Goal: Task Accomplishment & Management: Use online tool/utility

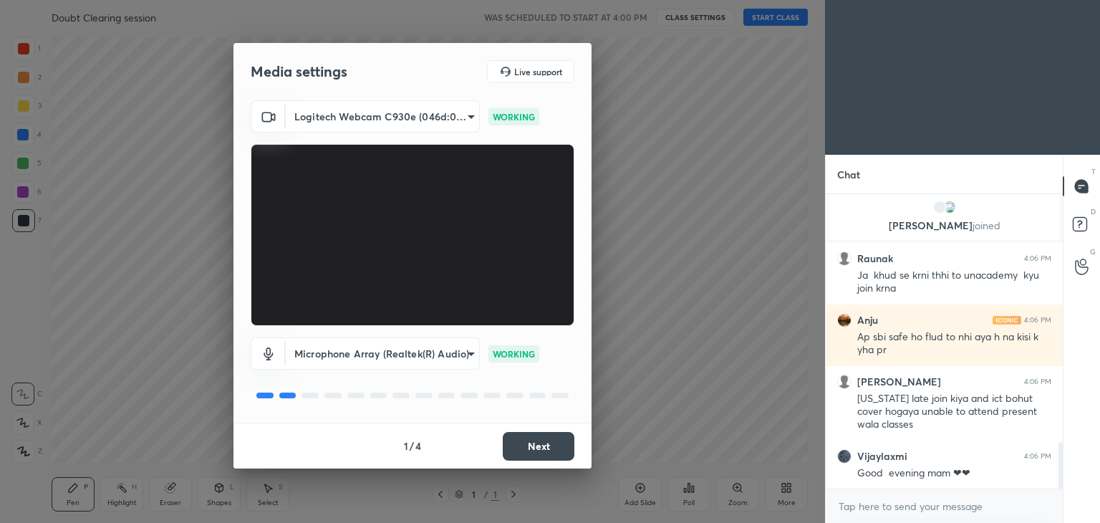
scroll to position [1619, 0]
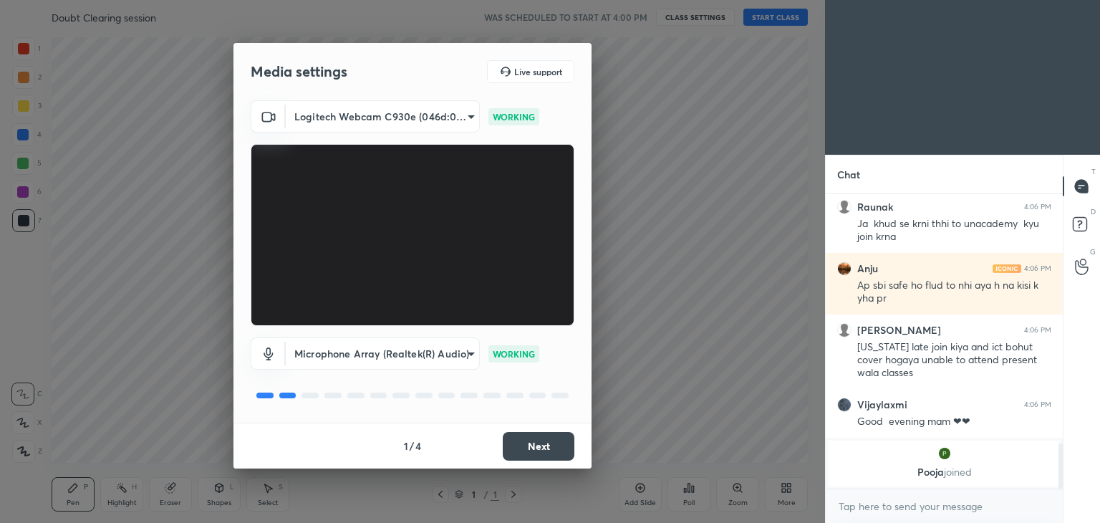
click at [556, 440] on button "Next" at bounding box center [539, 446] width 72 height 29
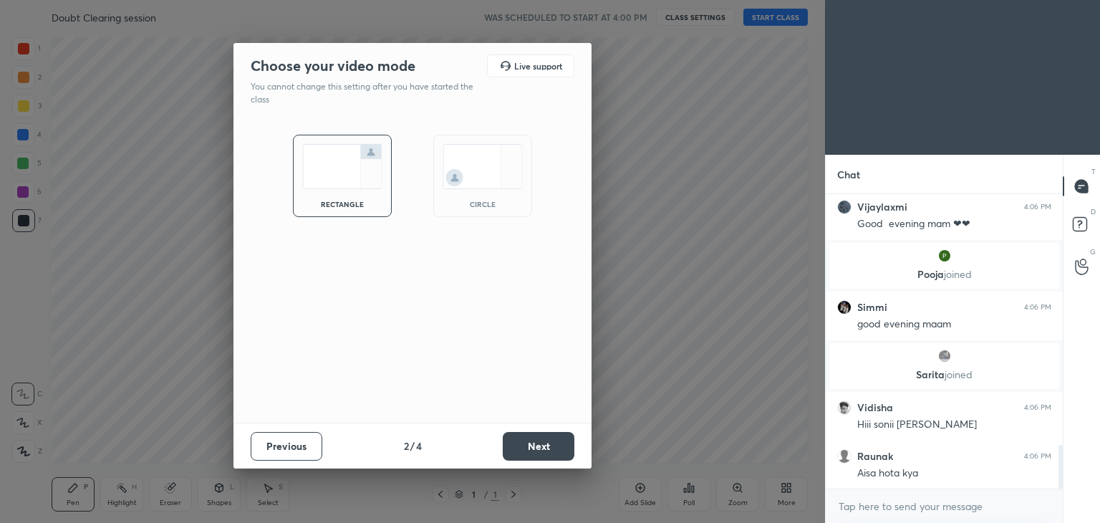
scroll to position [1756, 0]
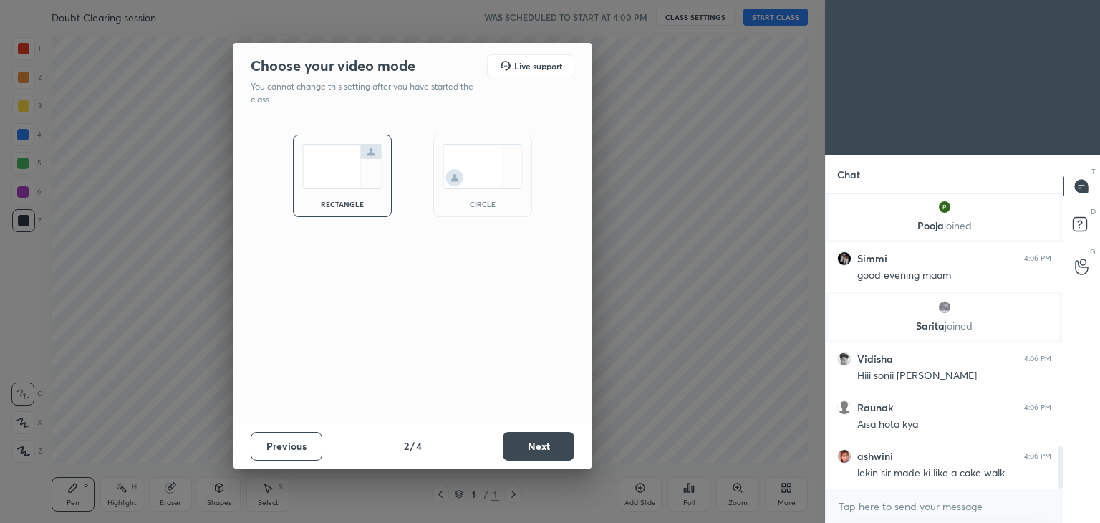
click at [474, 236] on div "rectangle circle" at bounding box center [412, 269] width 358 height 305
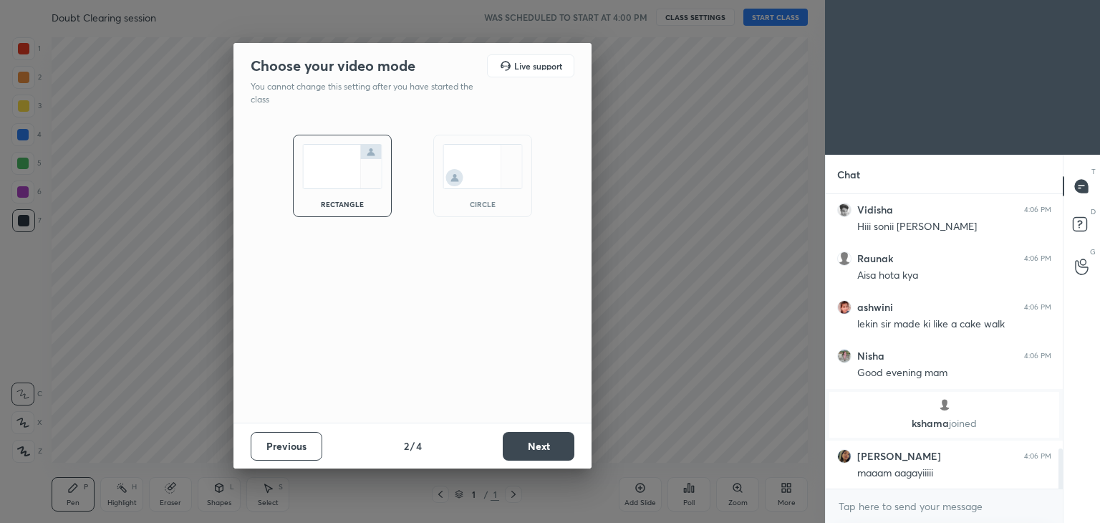
scroll to position [261, 233]
click at [507, 183] on img at bounding box center [483, 166] width 80 height 45
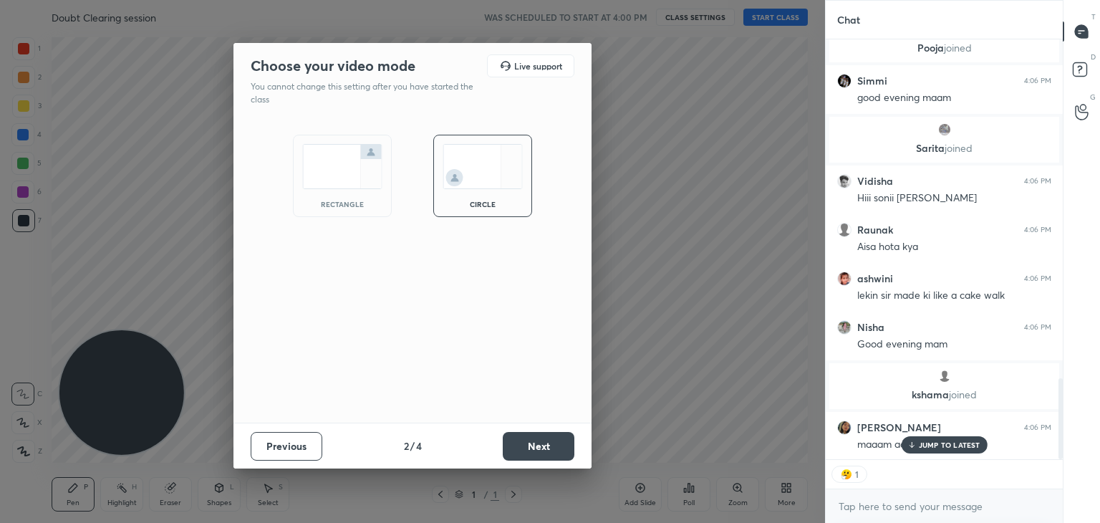
click at [545, 455] on button "Next" at bounding box center [539, 446] width 72 height 29
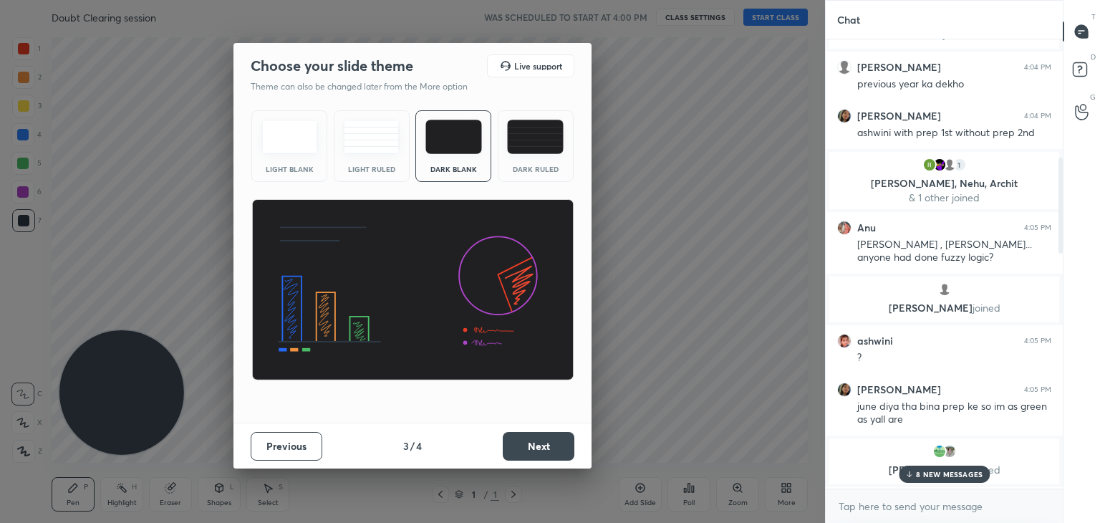
drag, startPoint x: 1060, startPoint y: 426, endPoint x: 1049, endPoint y: 117, distance: 308.9
click at [1049, 117] on div "1 Anku, [PERSON_NAME], Kanojiya & 1 other joined Raunak 4:04 PM Bahut glt Almas…" at bounding box center [944, 263] width 237 height 449
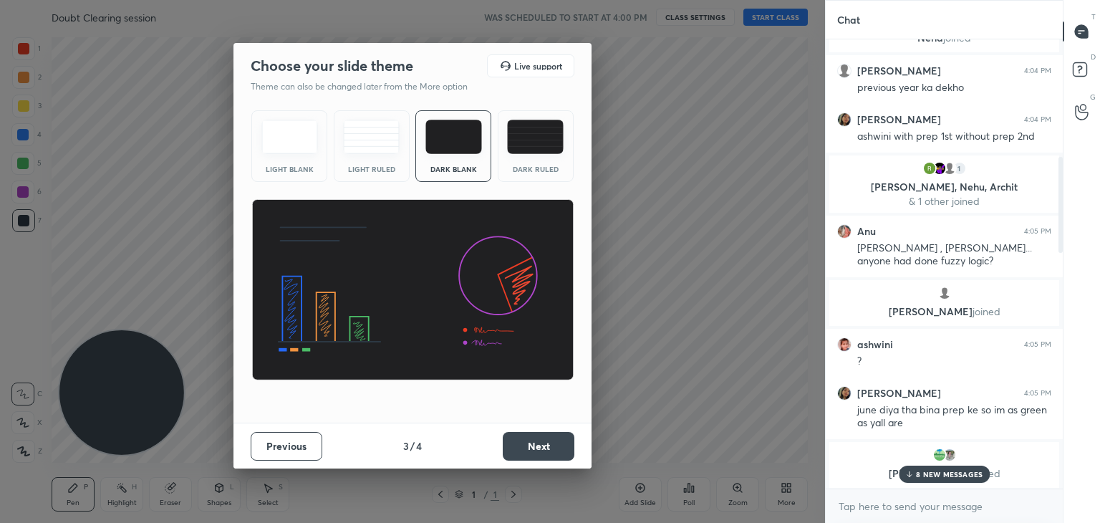
click at [553, 450] on button "Next" at bounding box center [539, 446] width 72 height 29
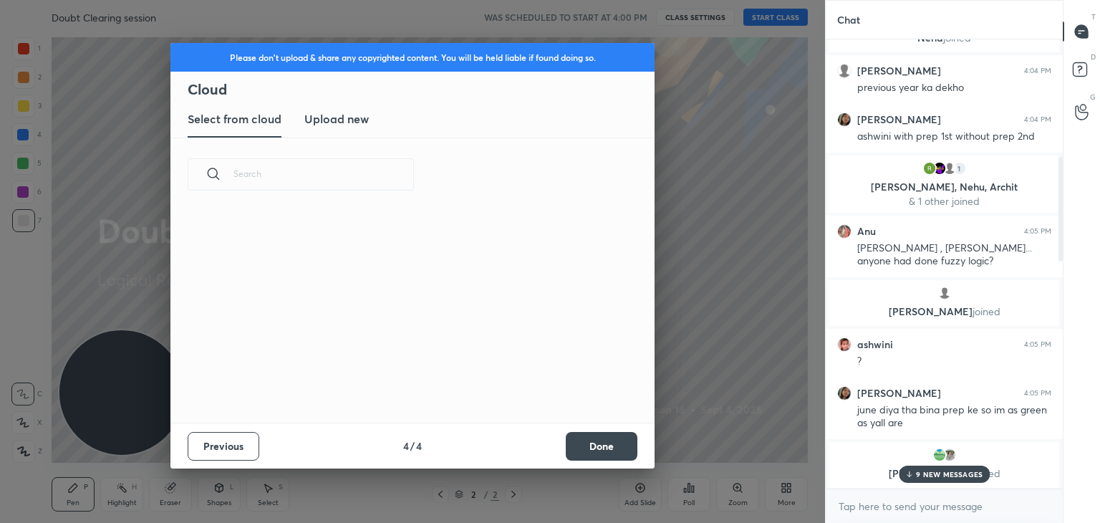
click at [588, 435] on button "Done" at bounding box center [602, 446] width 72 height 29
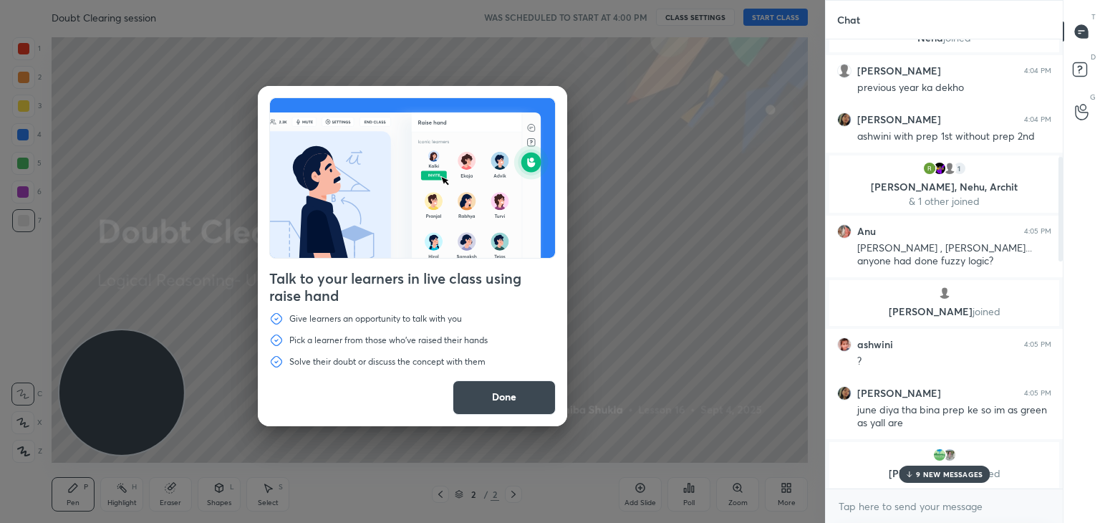
click at [478, 413] on button "Done" at bounding box center [504, 397] width 103 height 34
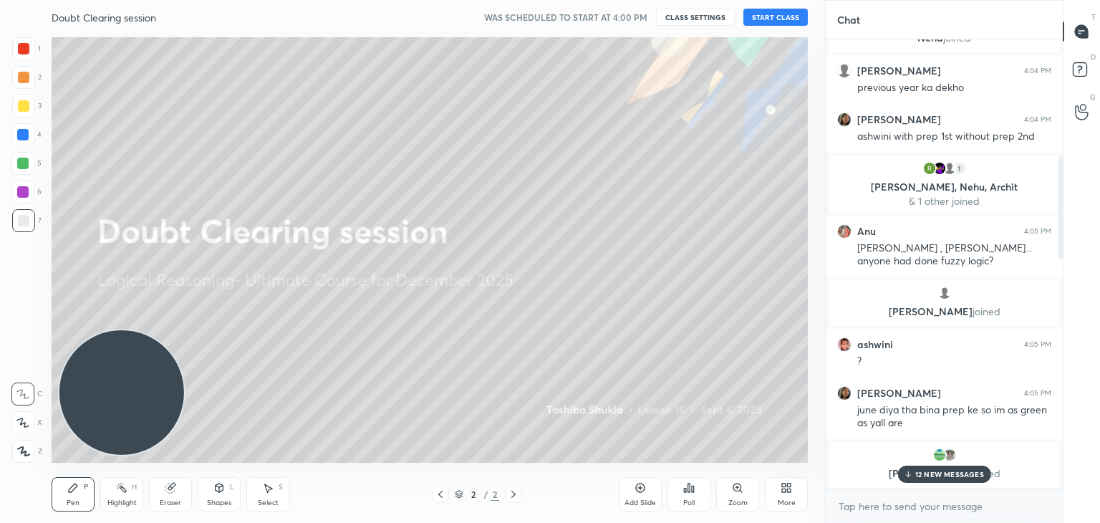
click at [754, 11] on button "START CLASS" at bounding box center [775, 17] width 64 height 17
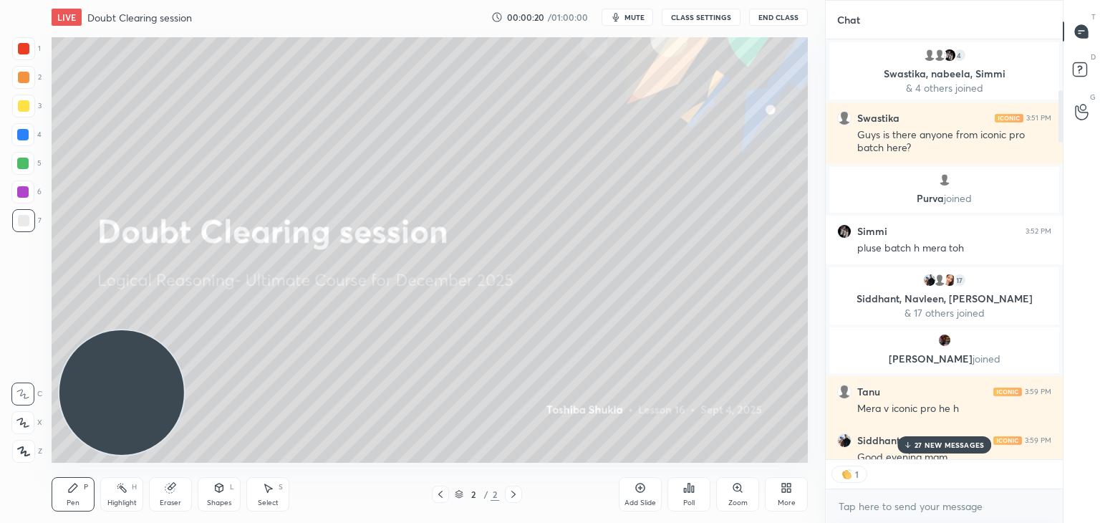
drag, startPoint x: 1060, startPoint y: 202, endPoint x: 1061, endPoint y: 56, distance: 146.1
click at [1061, 56] on div at bounding box center [1058, 249] width 9 height 420
drag, startPoint x: 1066, startPoint y: 78, endPoint x: 1066, endPoint y: 103, distance: 25.1
click at [1066, 103] on div "T Messages (T) D Doubts (D) G Raise Hand (G)" at bounding box center [1081, 261] width 37 height 523
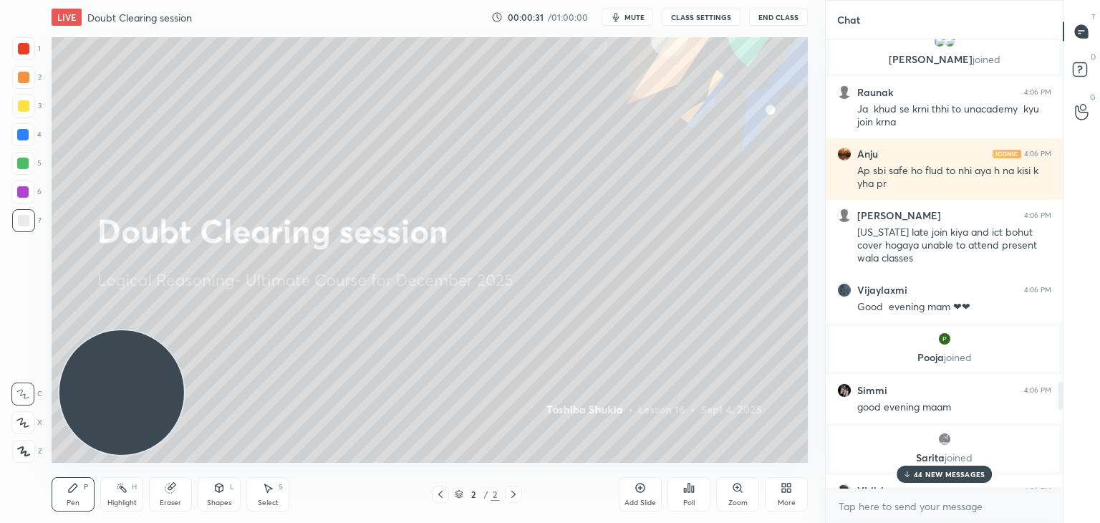
scroll to position [5655, 0]
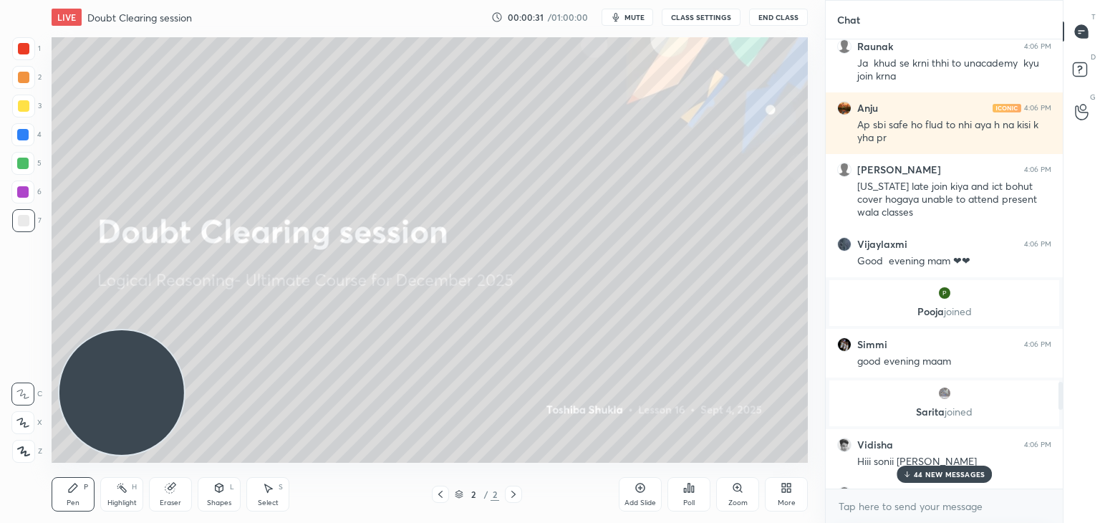
drag, startPoint x: 1061, startPoint y: 109, endPoint x: 1029, endPoint y: 521, distance: 413.9
click at [1029, 521] on div "ashwini 4:06 PM [PERSON_NAME] 4:06 PM [PERSON_NAME] are you [PERSON_NAME], [PER…" at bounding box center [944, 280] width 237 height 483
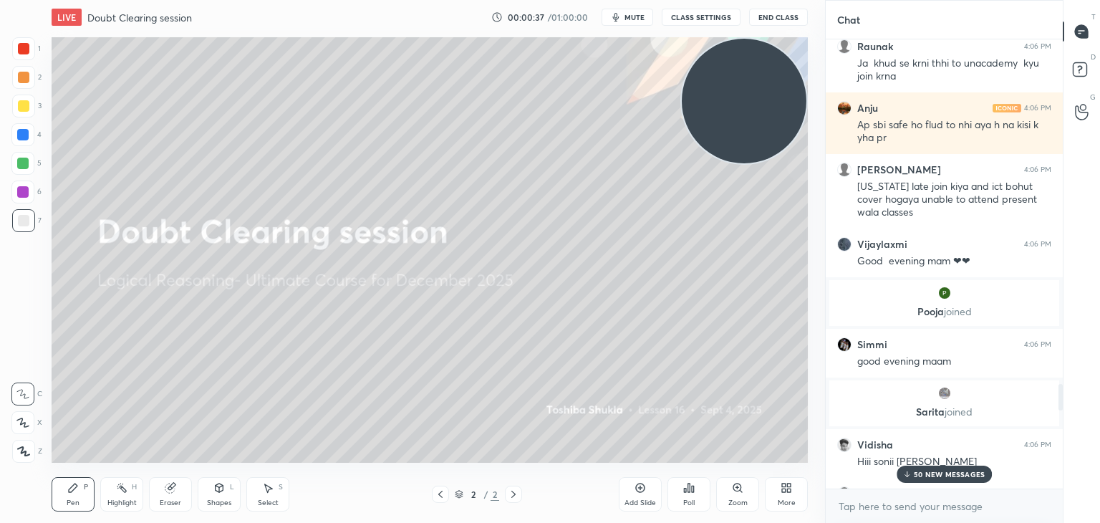
drag, startPoint x: 144, startPoint y: 390, endPoint x: 820, endPoint y: 73, distance: 746.9
click at [820, 73] on div "1 2 3 4 5 6 7 C X Z C X Z E E Erase all H H LIVE Doubt Clearing session 00:00:3…" at bounding box center [412, 261] width 825 height 523
click at [923, 475] on p "52 NEW MESSAGES" at bounding box center [950, 474] width 70 height 9
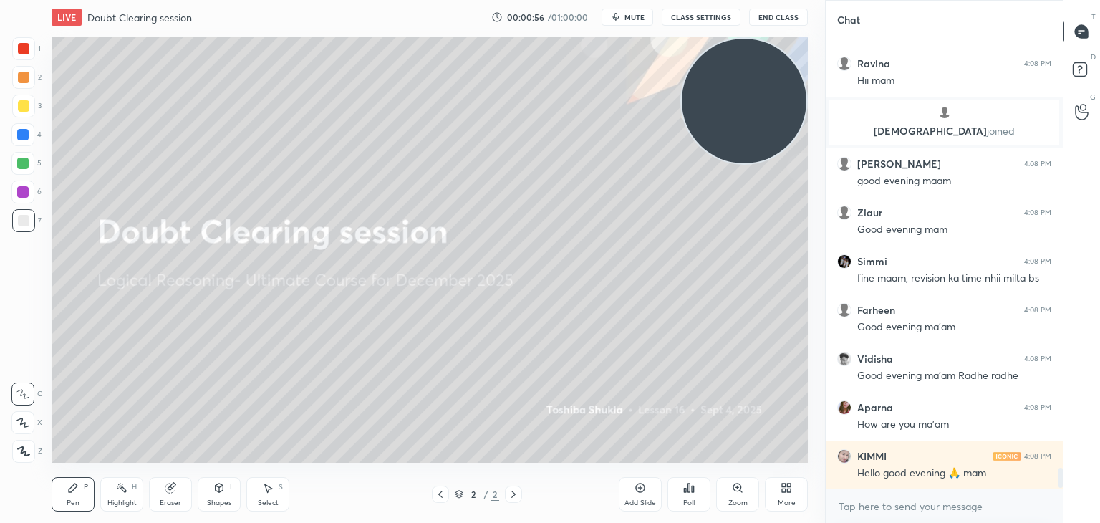
scroll to position [9238, 0]
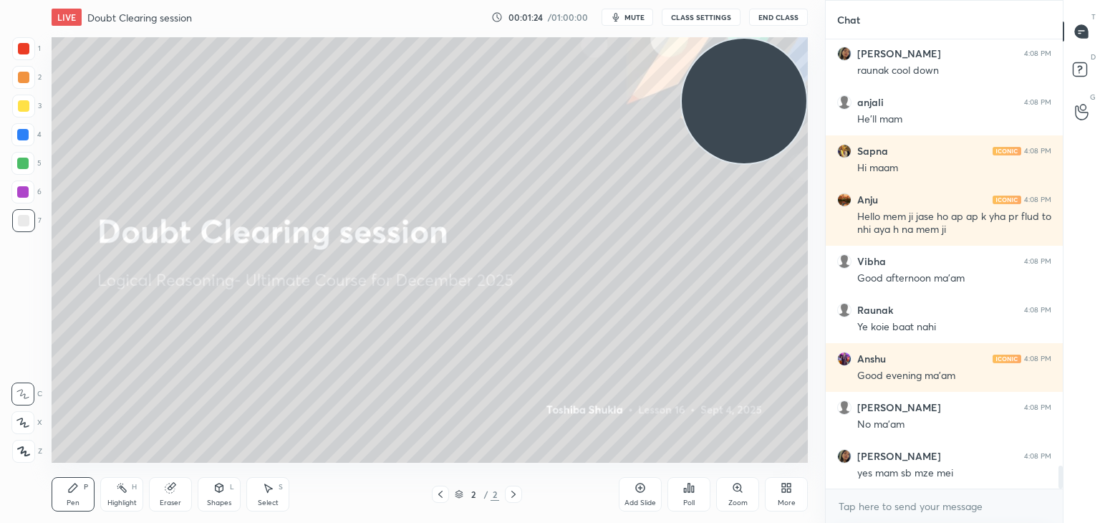
click at [789, 485] on icon at bounding box center [789, 485] width 4 height 4
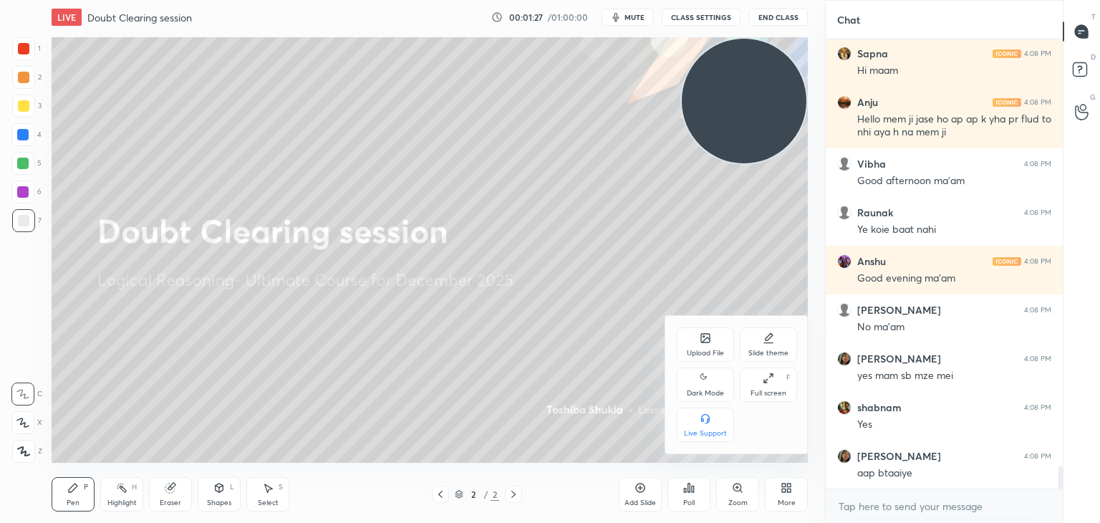
click at [697, 344] on div "Upload File" at bounding box center [705, 344] width 57 height 34
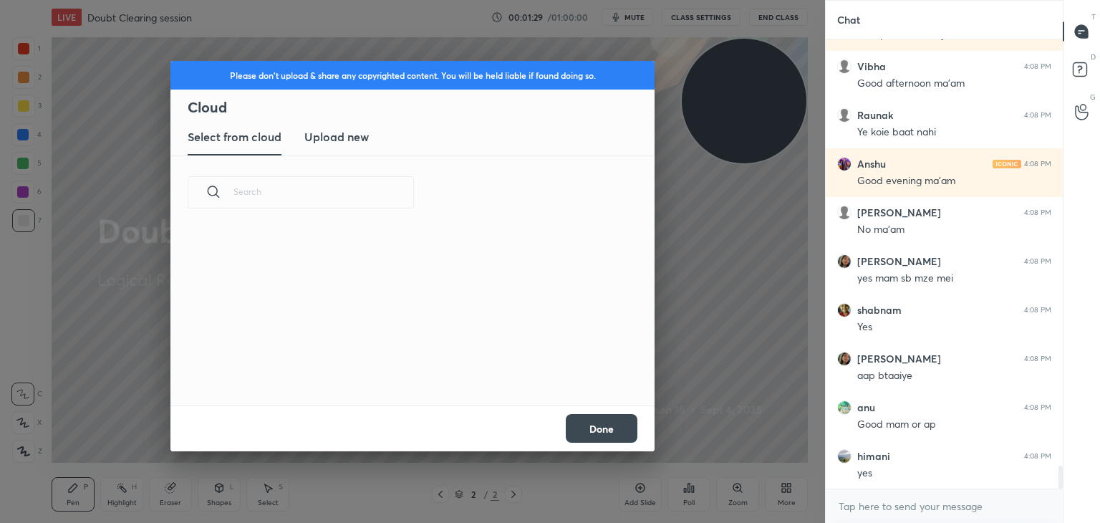
click at [321, 138] on h3 "Upload new" at bounding box center [336, 136] width 64 height 17
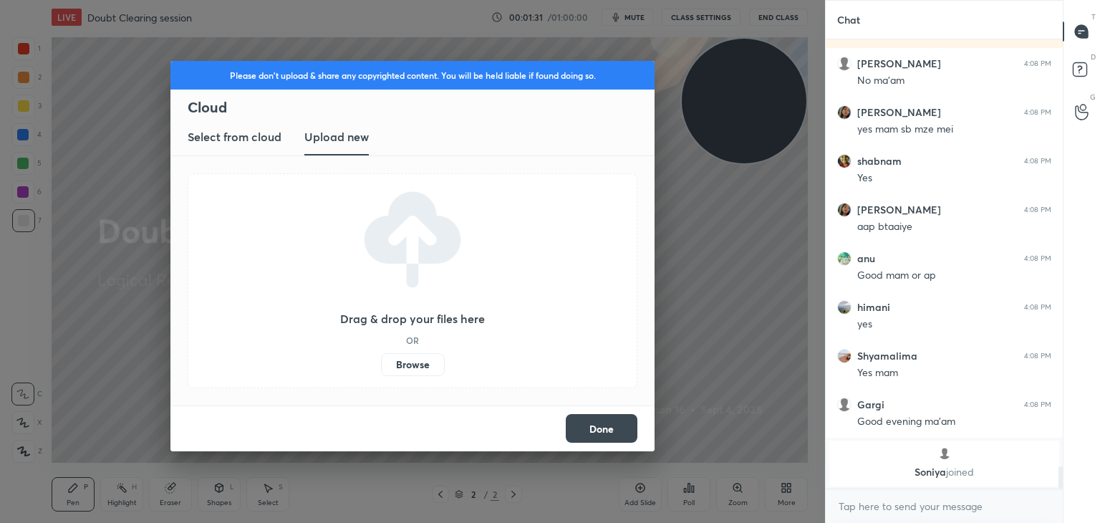
click at [408, 365] on label "Browse" at bounding box center [413, 364] width 64 height 23
click at [381, 365] on input "Browse" at bounding box center [381, 364] width 0 height 23
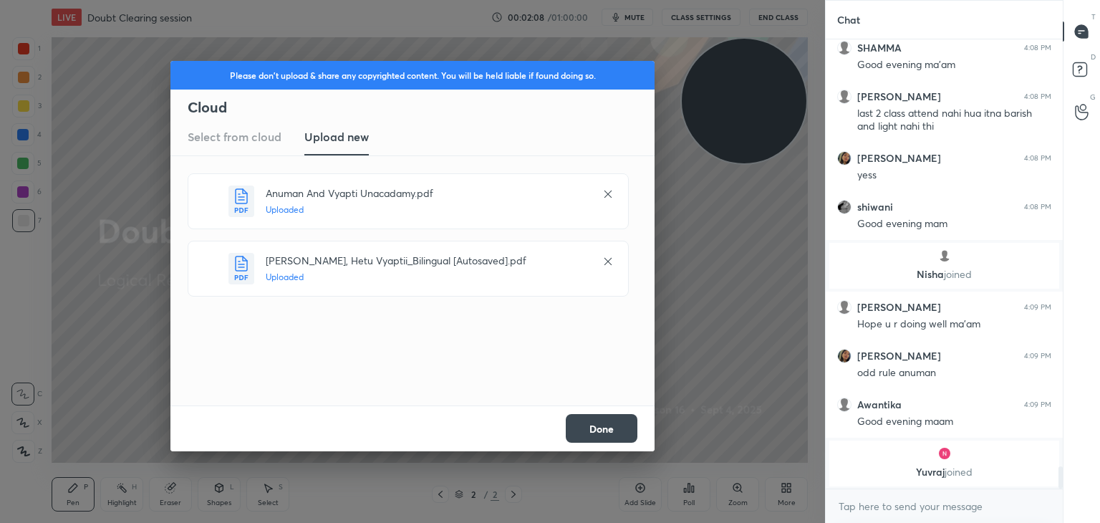
click at [573, 428] on button "Done" at bounding box center [602, 428] width 72 height 29
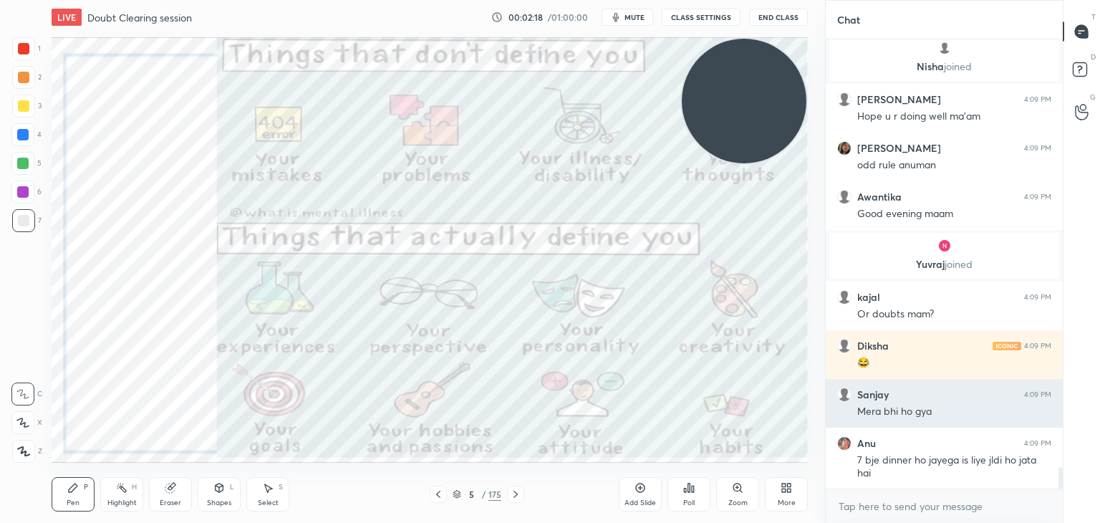
scroll to position [8888, 0]
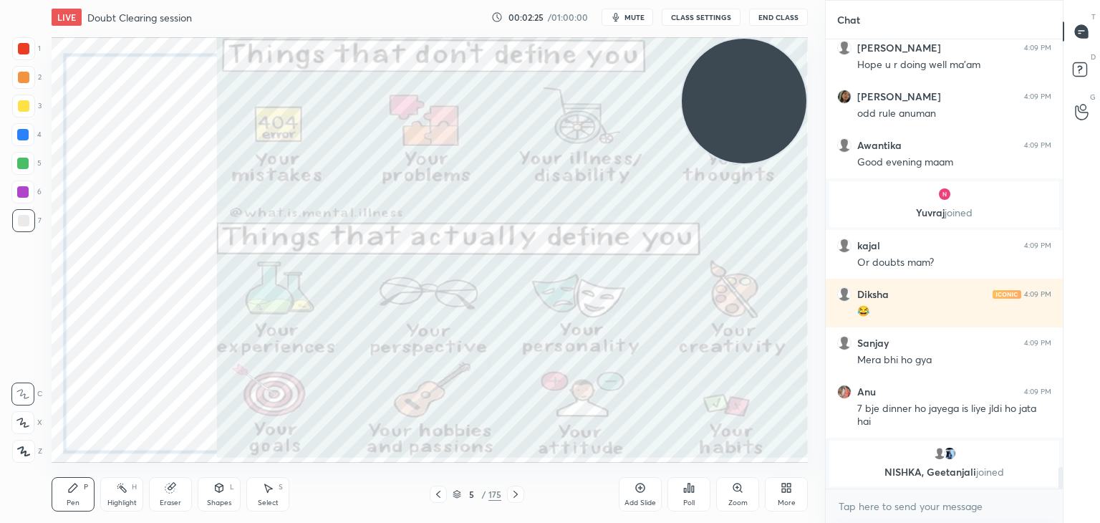
click at [791, 487] on icon at bounding box center [786, 487] width 11 height 11
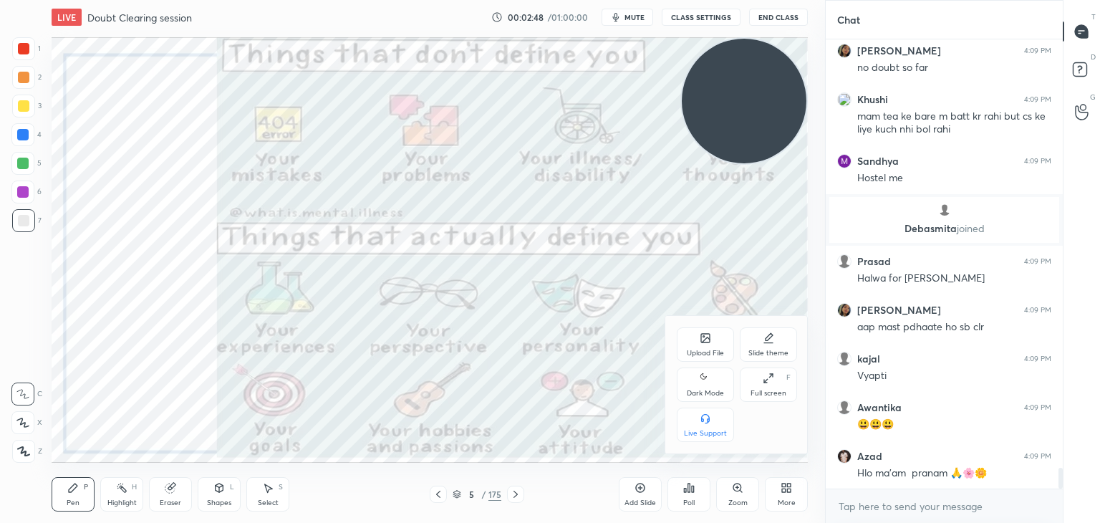
scroll to position [9370, 0]
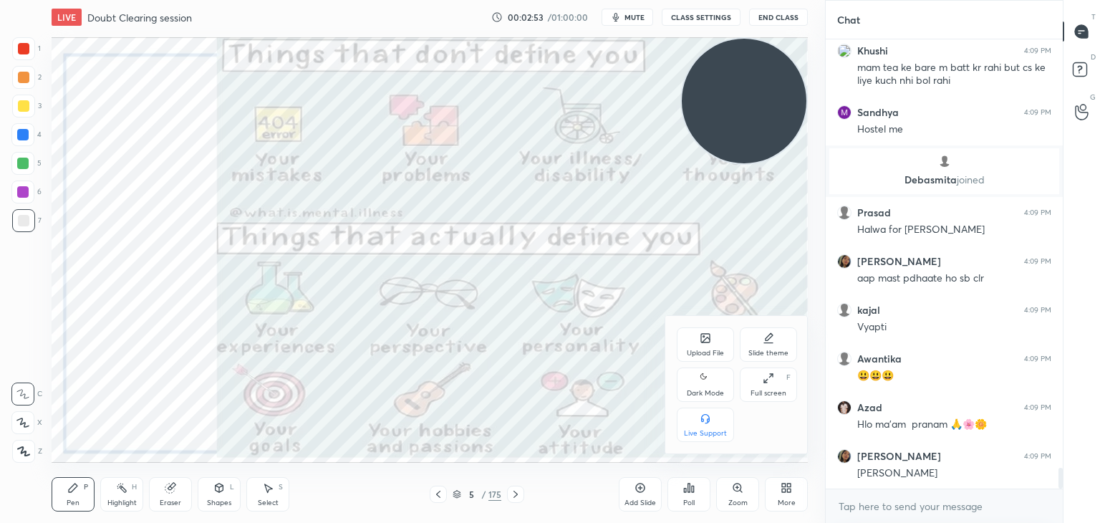
drag, startPoint x: 748, startPoint y: 109, endPoint x: 705, endPoint y: 122, distance: 45.1
click at [705, 122] on div at bounding box center [550, 261] width 1100 height 523
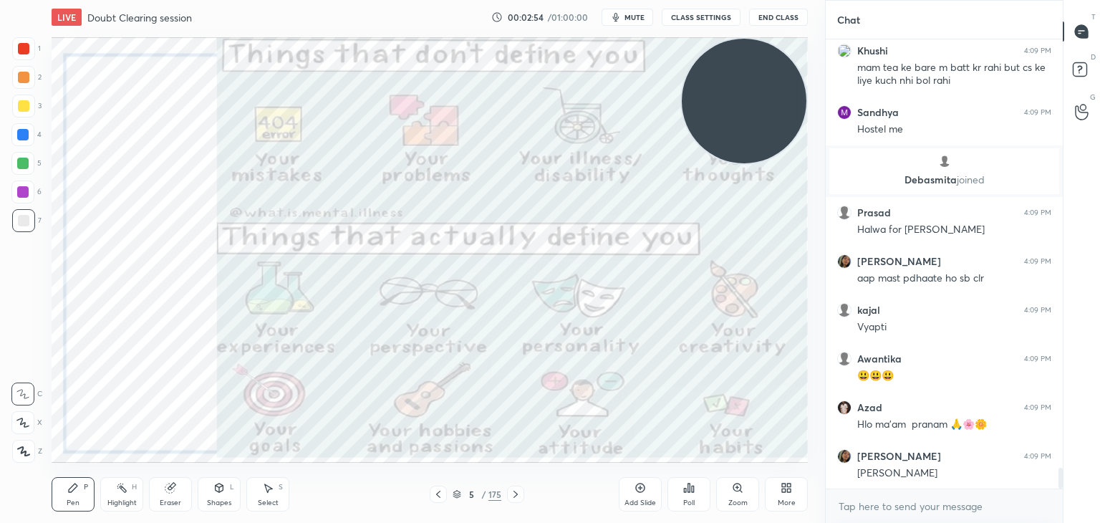
scroll to position [9421, 0]
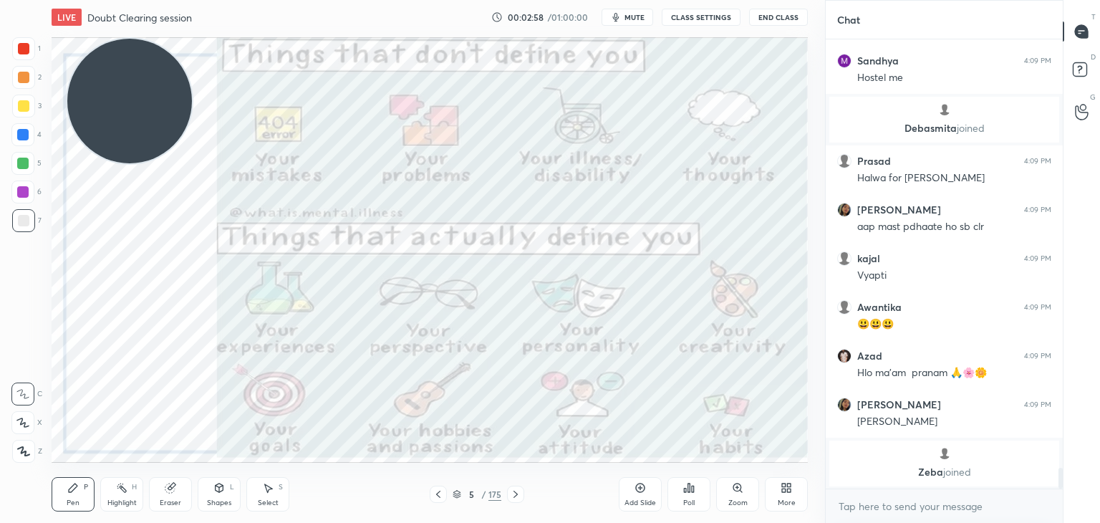
drag, startPoint x: 742, startPoint y: 105, endPoint x: 120, endPoint y: 94, distance: 621.8
click at [120, 94] on video at bounding box center [129, 101] width 125 height 125
click at [24, 55] on div at bounding box center [23, 48] width 23 height 23
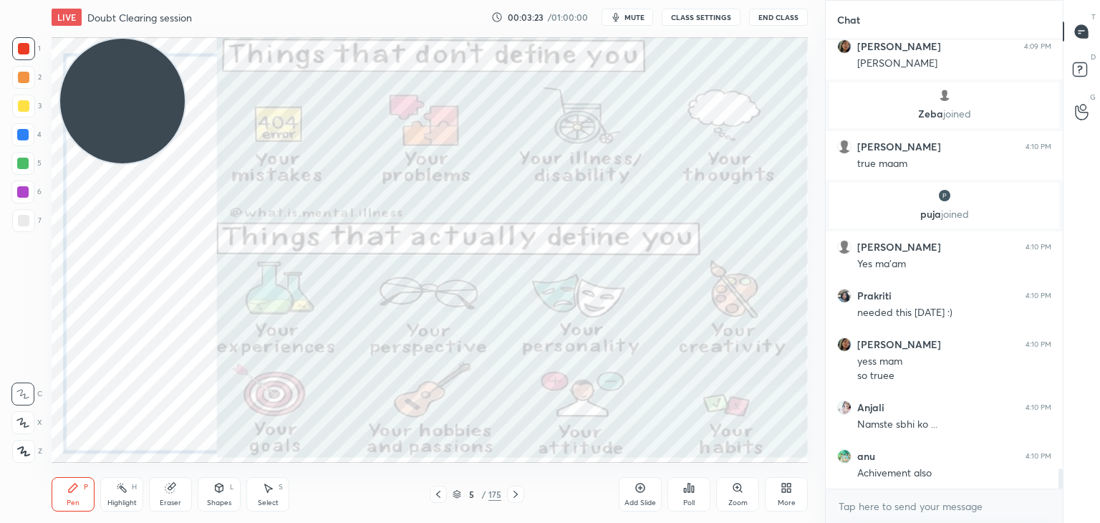
scroll to position [9725, 0]
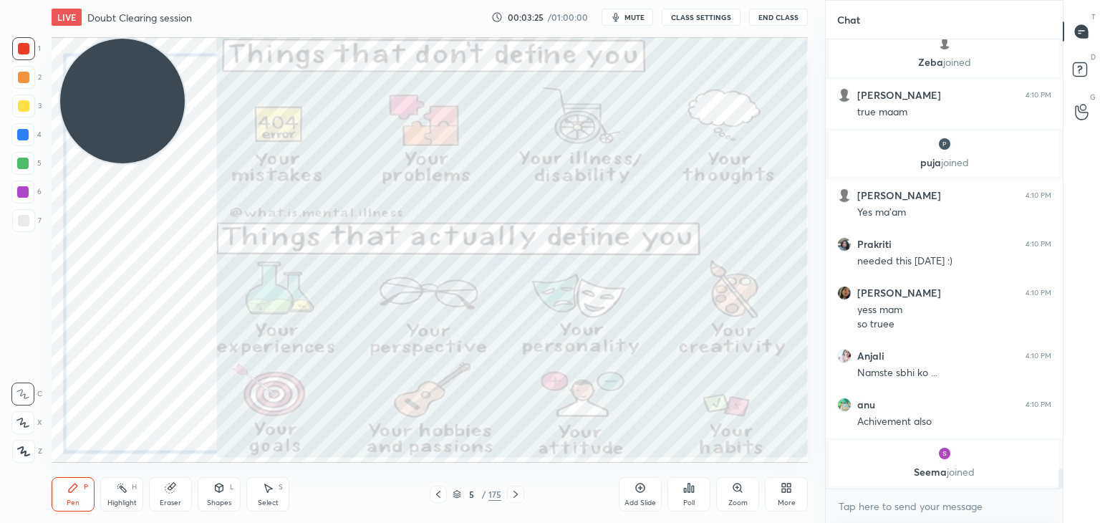
click at [32, 456] on div at bounding box center [23, 451] width 23 height 23
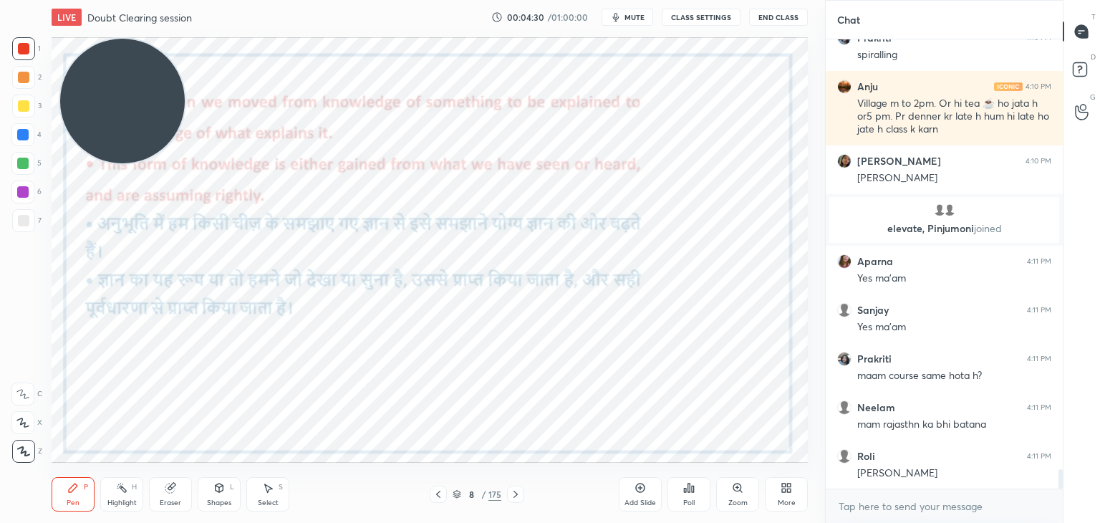
scroll to position [10198, 0]
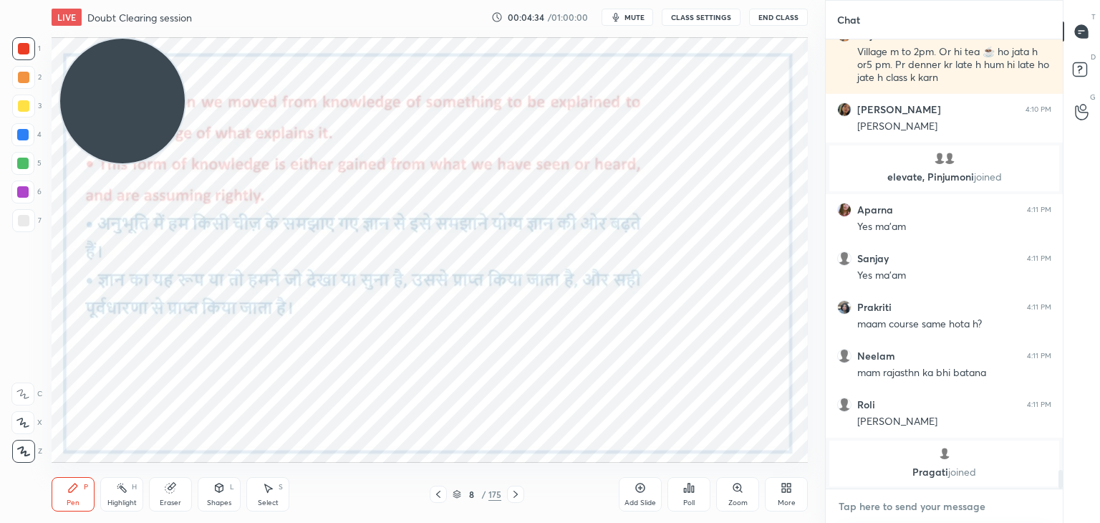
type textarea "x"
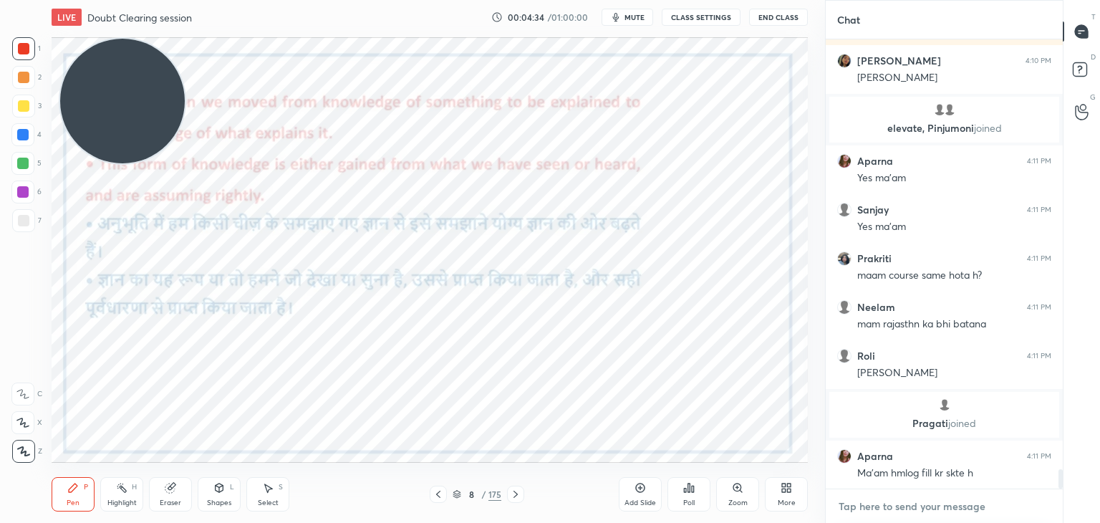
click at [922, 504] on textarea at bounding box center [944, 506] width 214 height 23
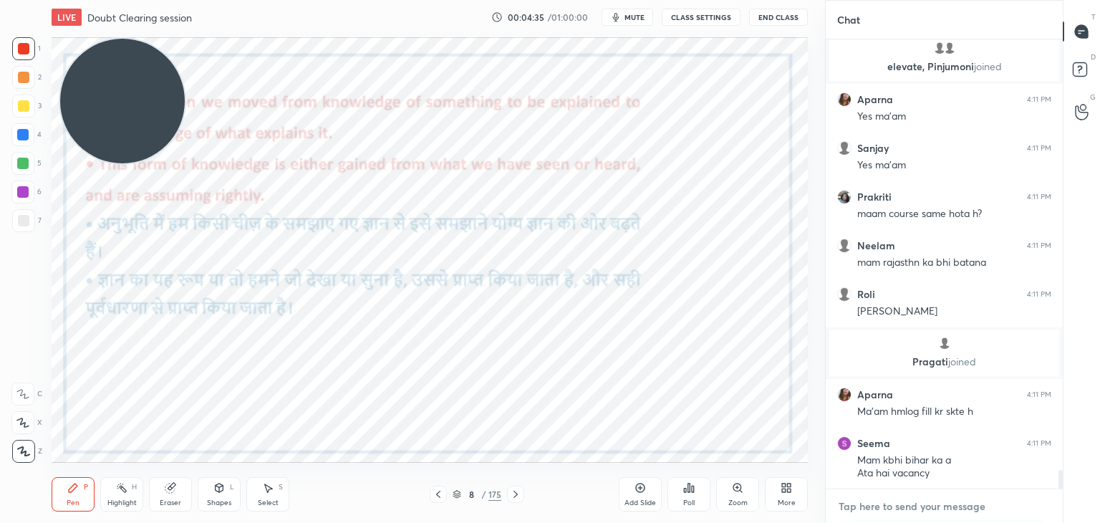
paste textarea "[URL][DOMAIN_NAME]"
type textarea "[URL][DOMAIN_NAME]"
type textarea "x"
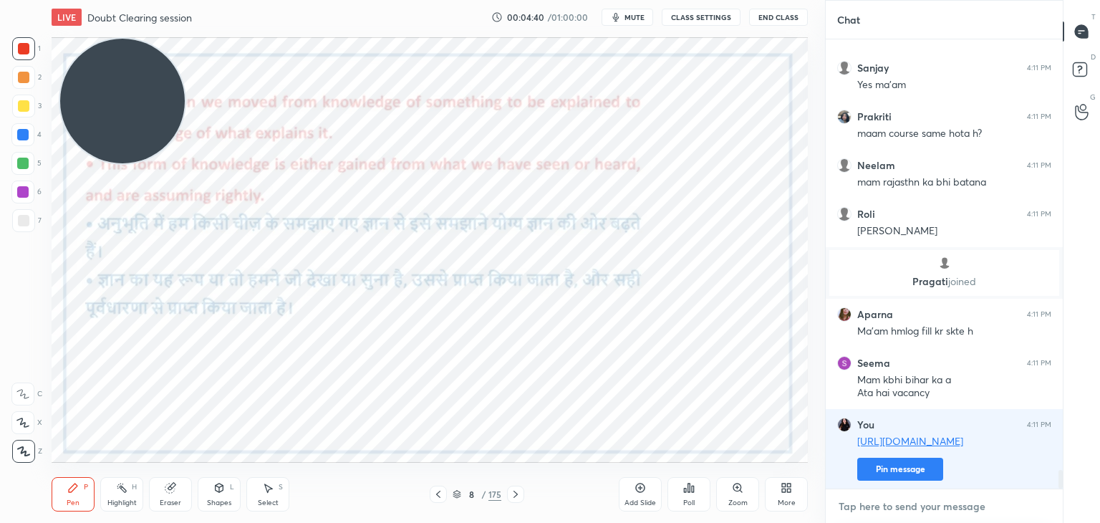
scroll to position [10357, 0]
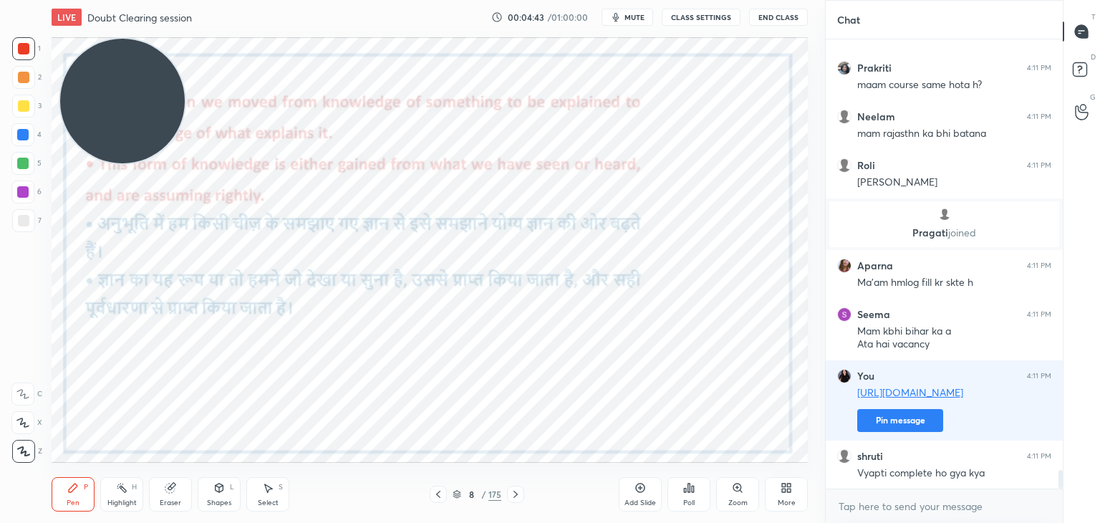
click at [455, 498] on icon at bounding box center [457, 494] width 9 height 9
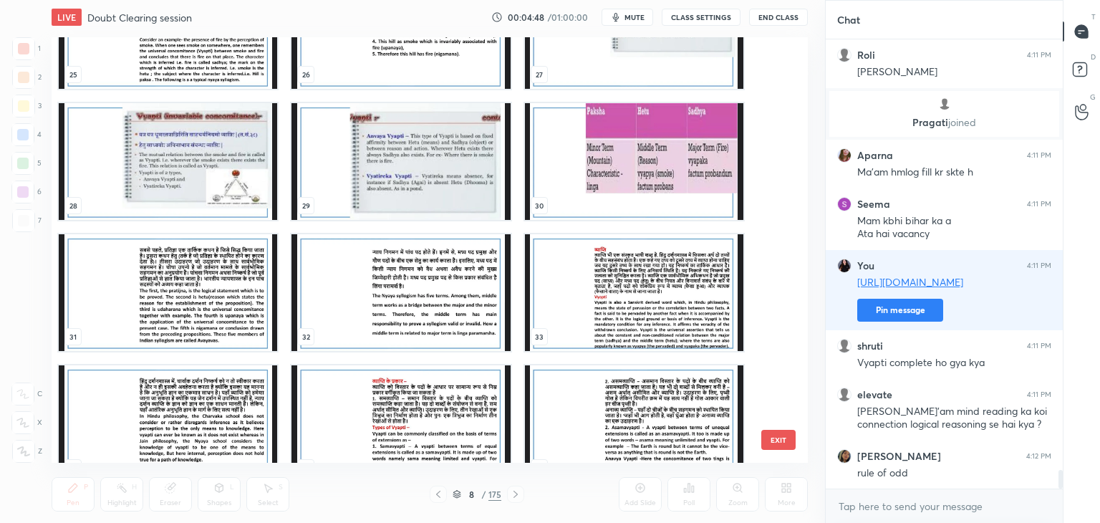
scroll to position [1097, 0]
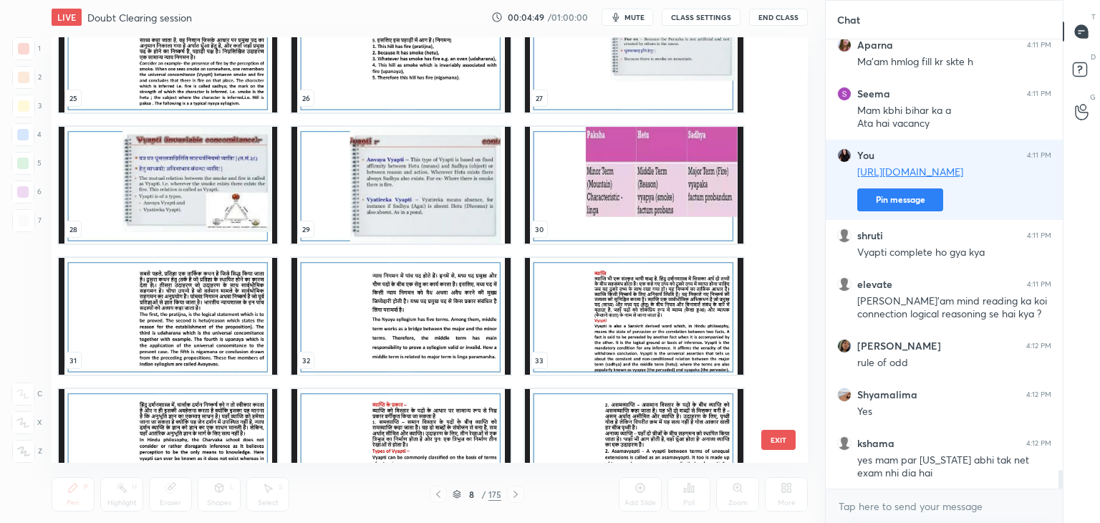
click at [426, 153] on img "grid" at bounding box center [401, 185] width 218 height 117
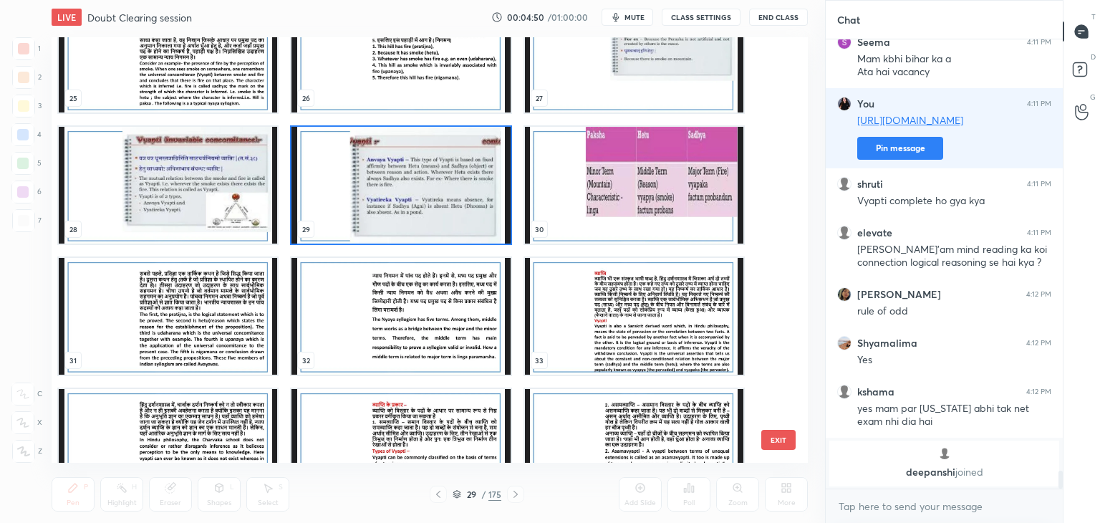
click at [426, 153] on img "grid" at bounding box center [401, 185] width 218 height 117
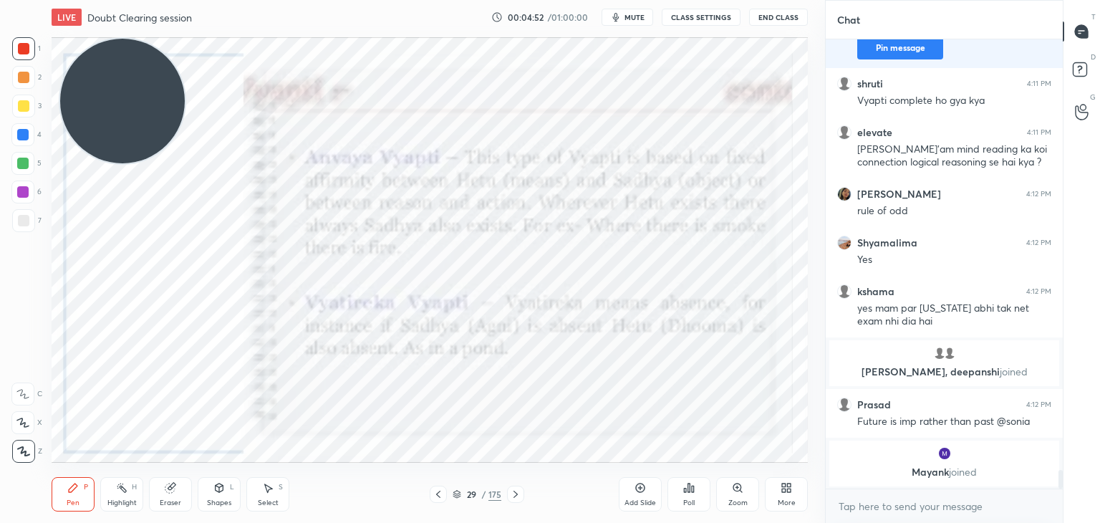
click at [631, 488] on div "Add Slide" at bounding box center [640, 494] width 43 height 34
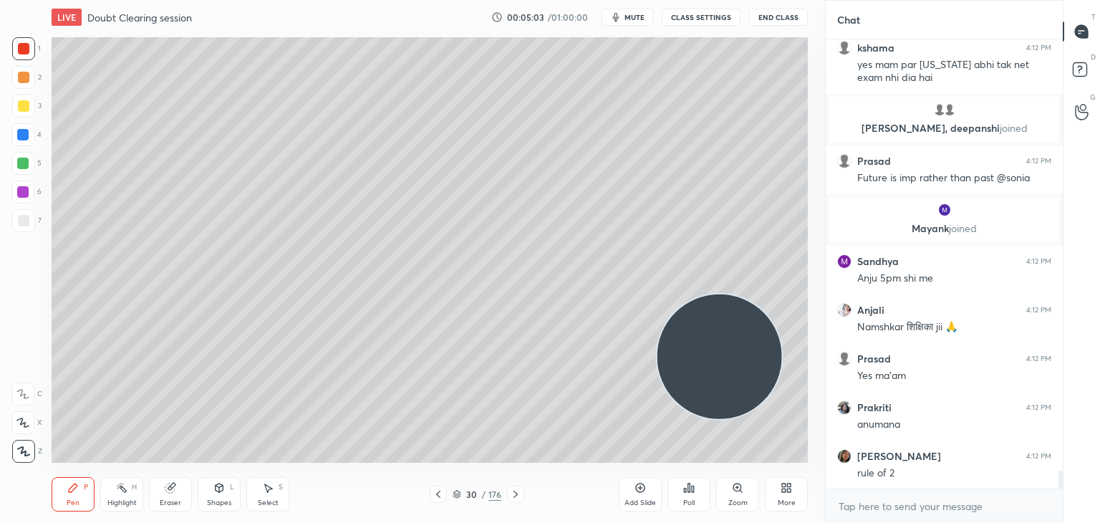
scroll to position [10809, 0]
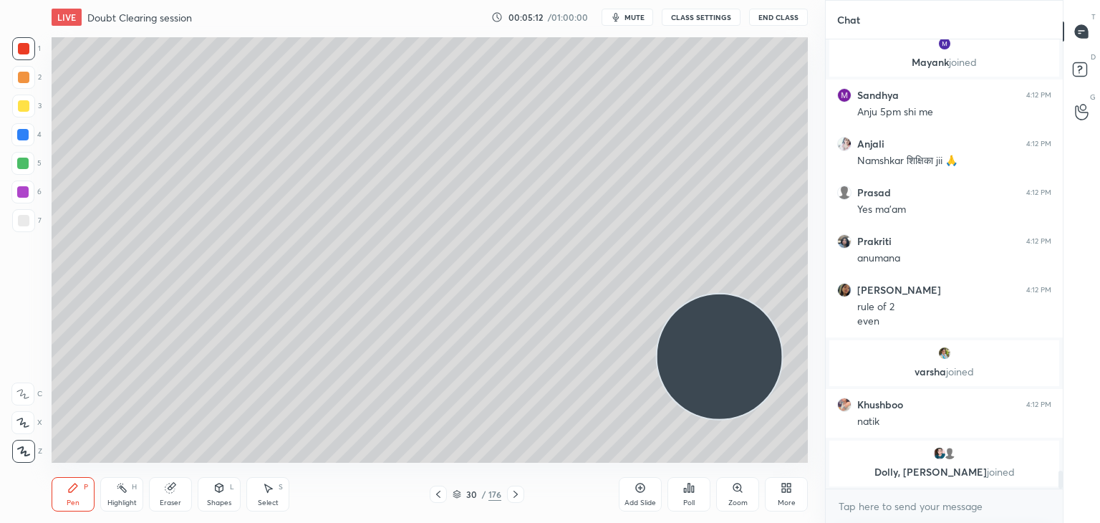
click at [29, 224] on div at bounding box center [23, 220] width 11 height 11
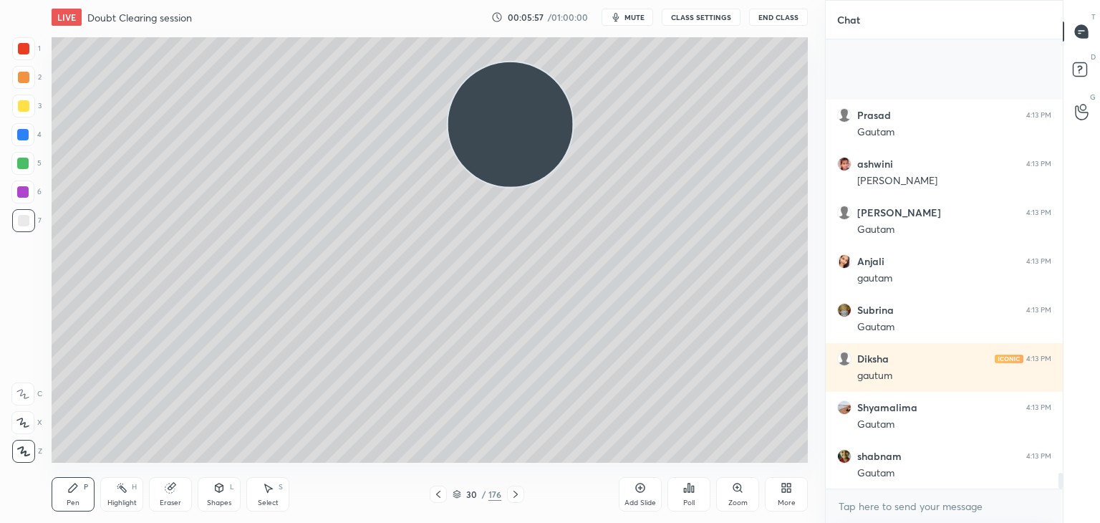
scroll to position [12646, 0]
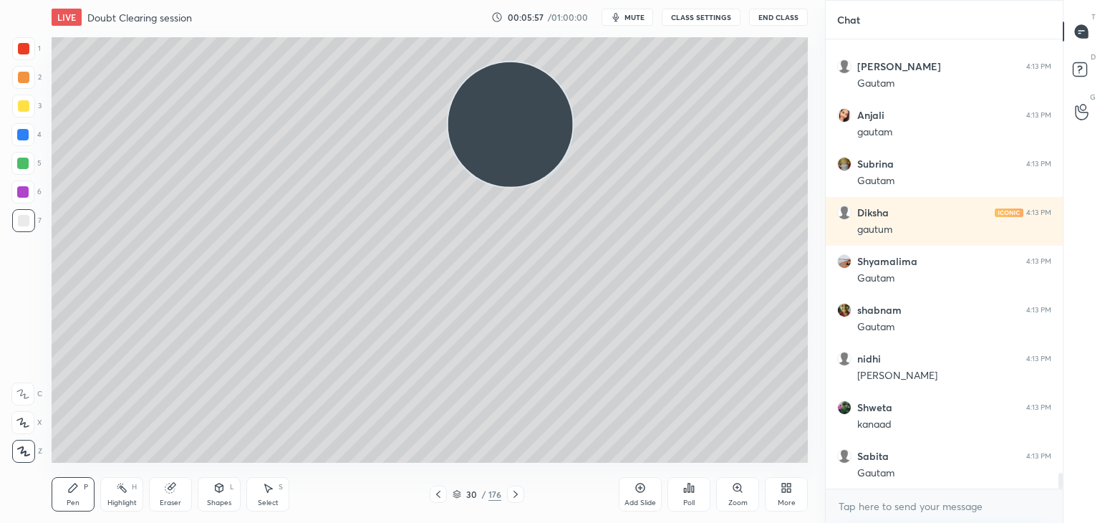
click at [27, 107] on div at bounding box center [23, 105] width 11 height 11
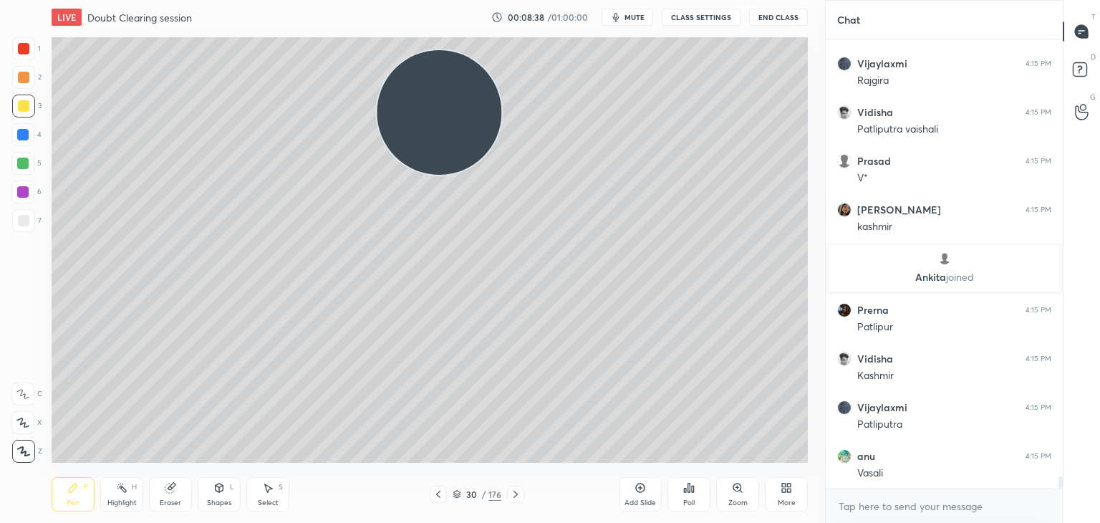
scroll to position [16257, 0]
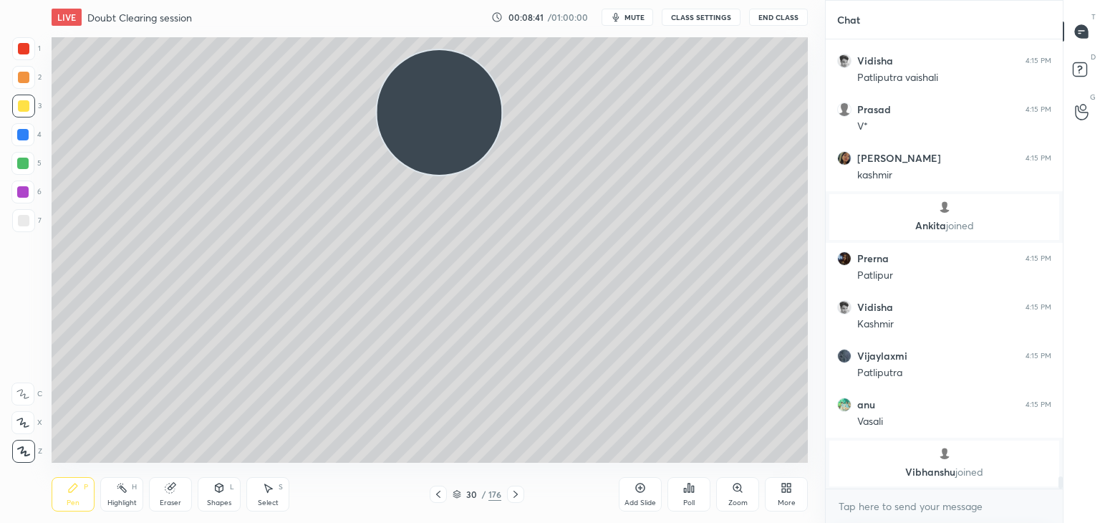
click at [629, 494] on div "Add Slide" at bounding box center [640, 494] width 43 height 34
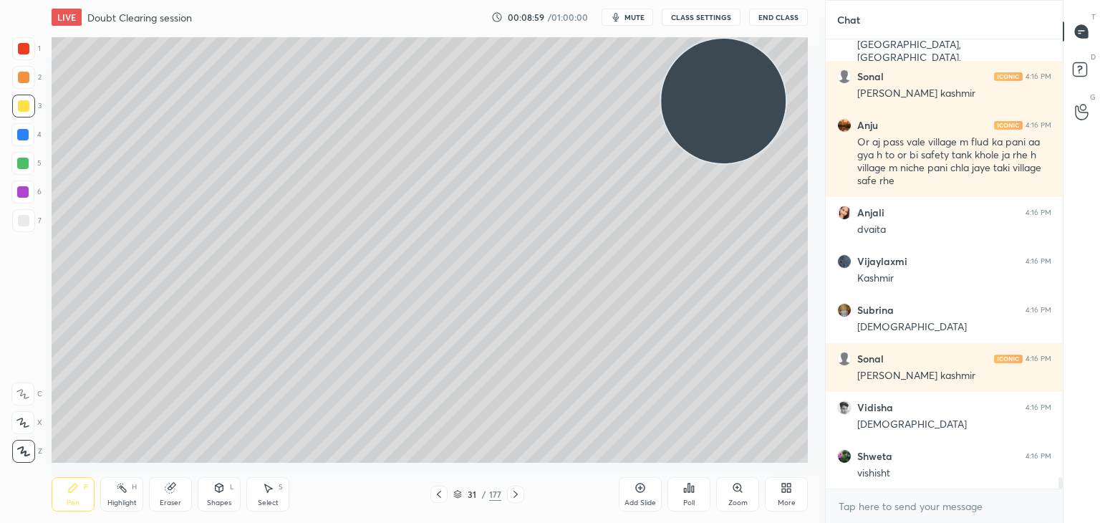
scroll to position [16962, 0]
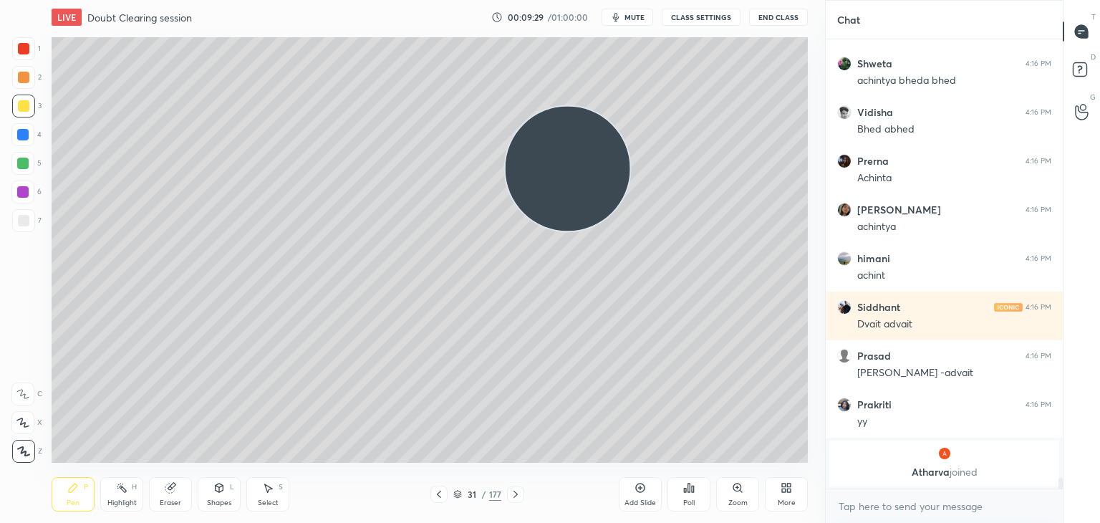
click at [23, 49] on div at bounding box center [23, 48] width 11 height 11
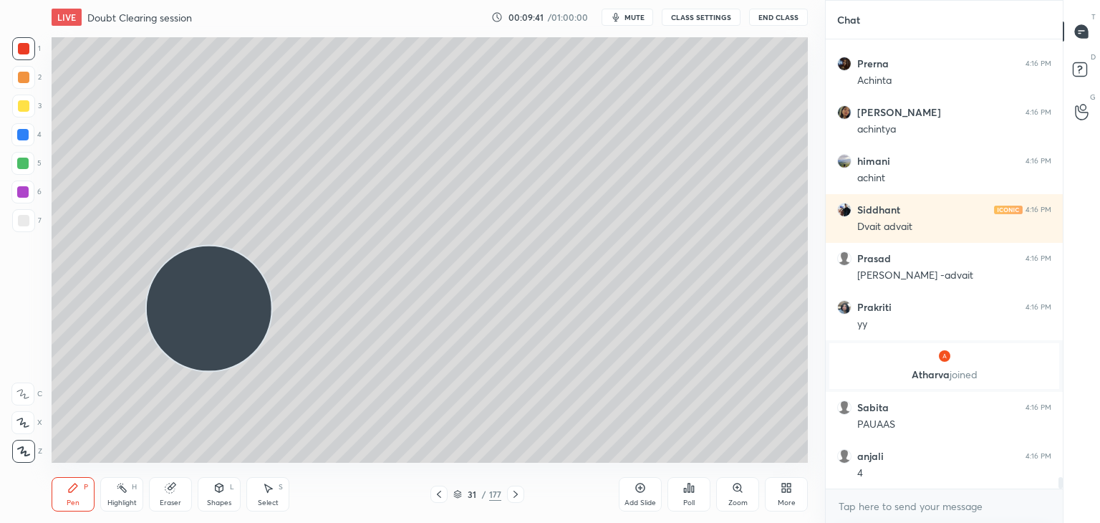
scroll to position [17520, 0]
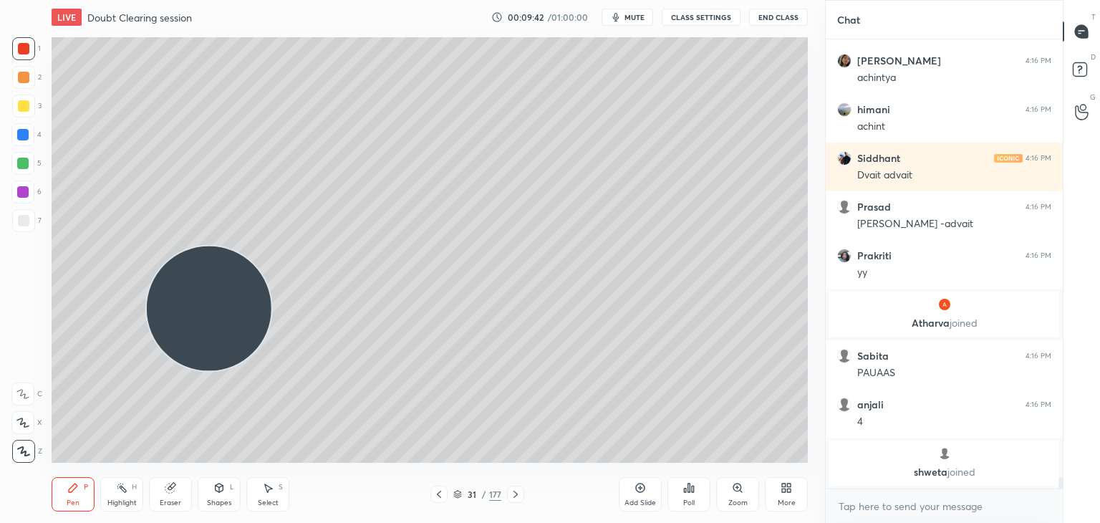
click at [226, 290] on video at bounding box center [209, 308] width 125 height 125
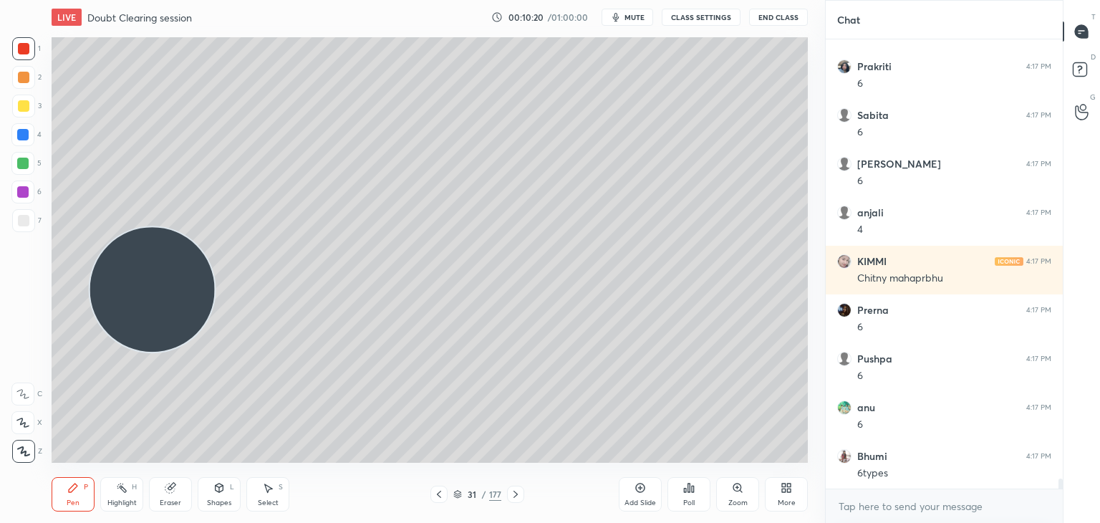
scroll to position [19288, 0]
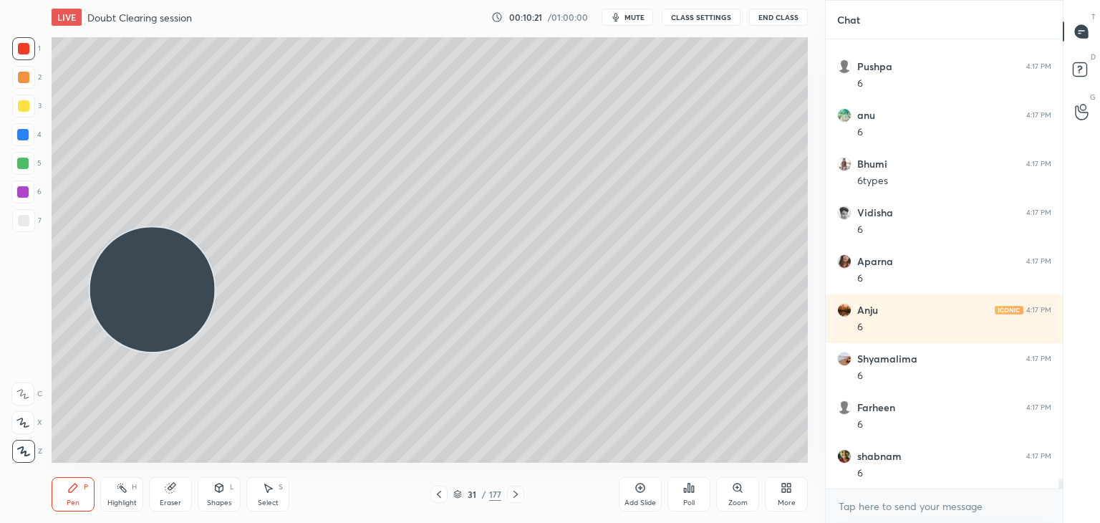
click at [31, 226] on div at bounding box center [23, 220] width 23 height 23
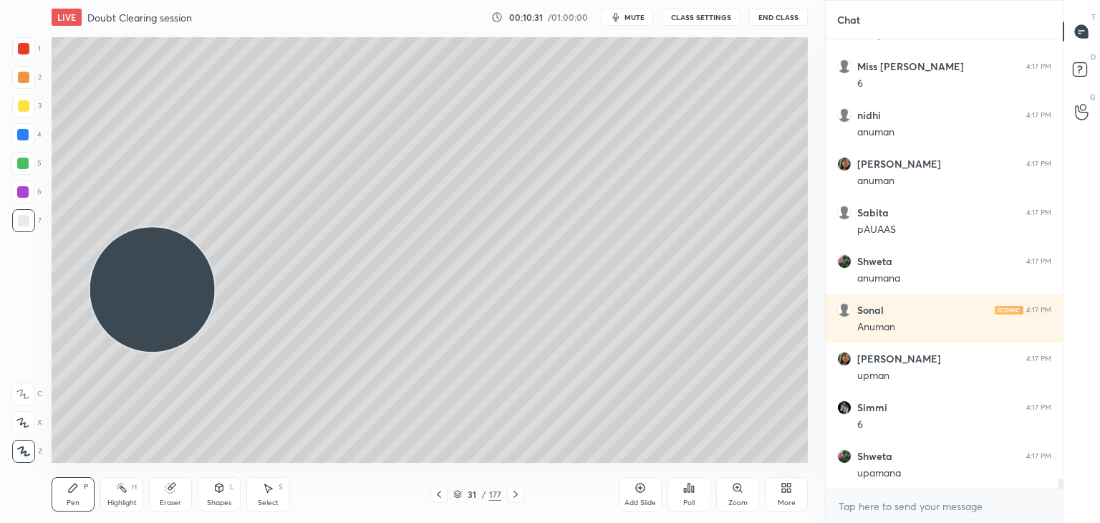
scroll to position [20311, 0]
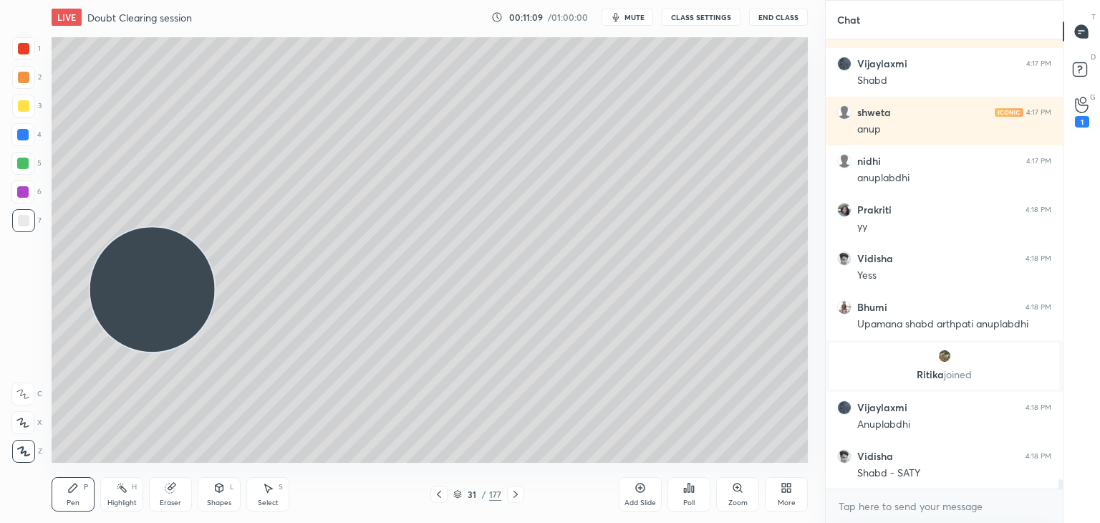
click at [635, 490] on icon at bounding box center [640, 487] width 11 height 11
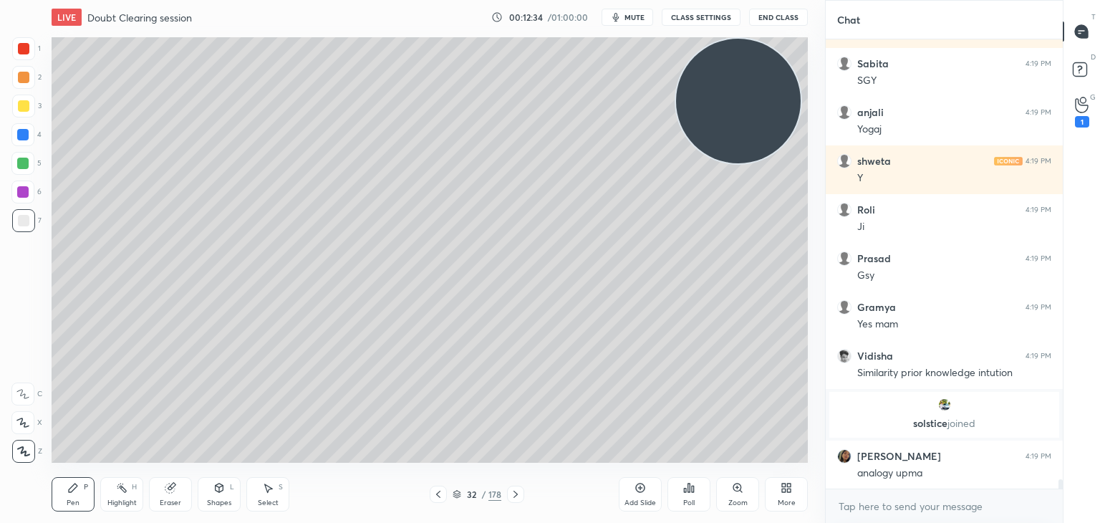
scroll to position [21887, 0]
click at [22, 43] on div at bounding box center [23, 48] width 11 height 11
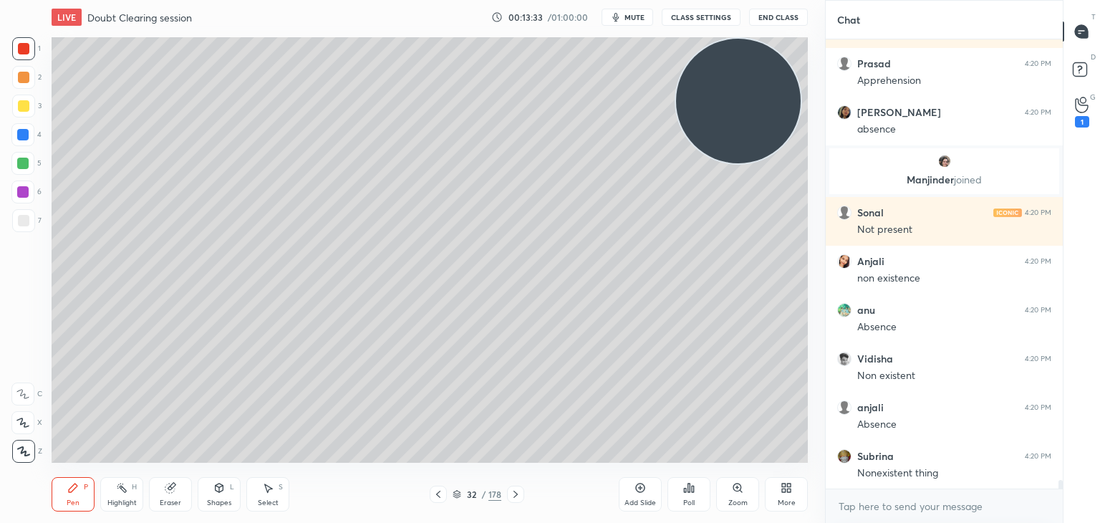
scroll to position [23576, 0]
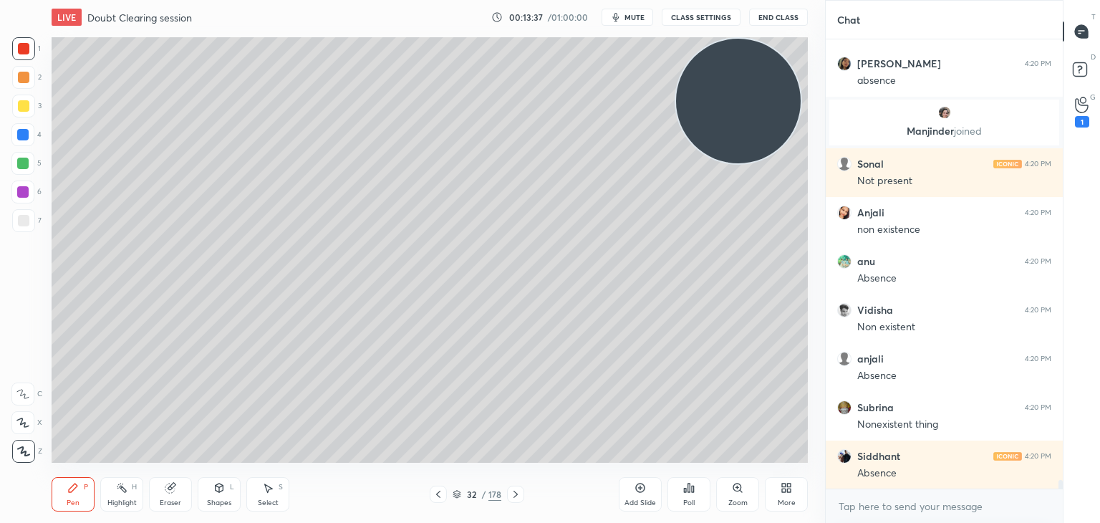
click at [635, 489] on icon at bounding box center [640, 487] width 11 height 11
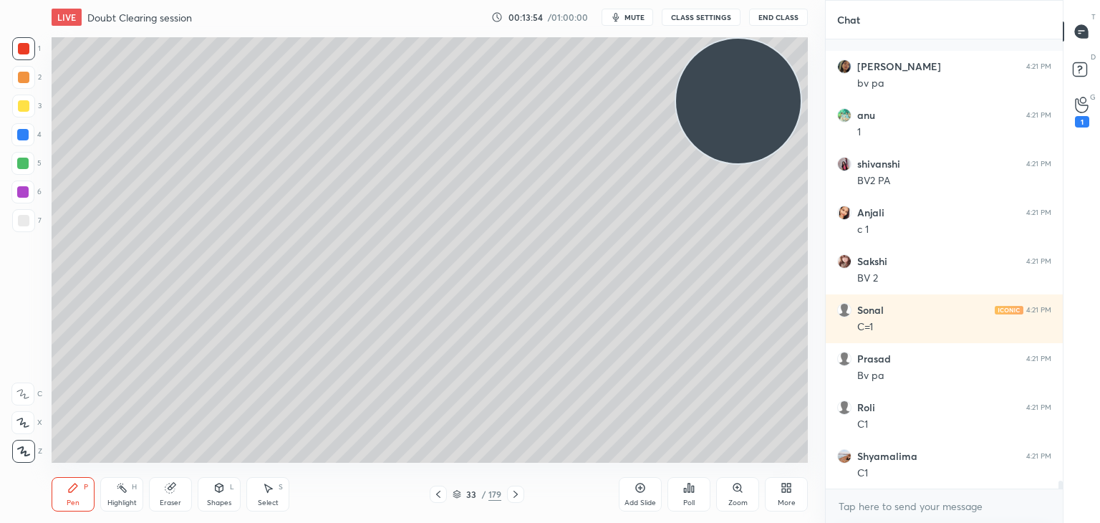
scroll to position [24598, 0]
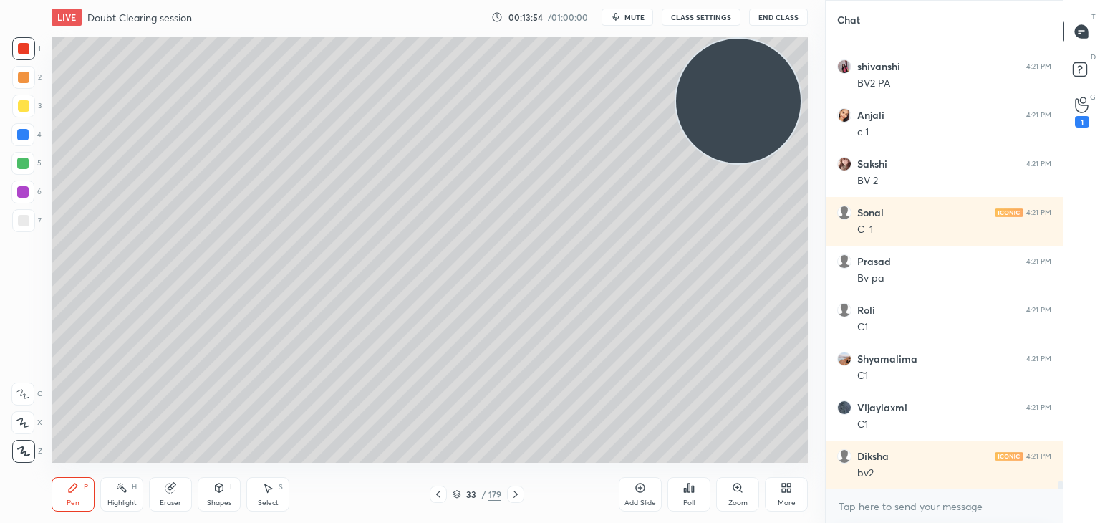
click at [30, 216] on div at bounding box center [23, 220] width 23 height 23
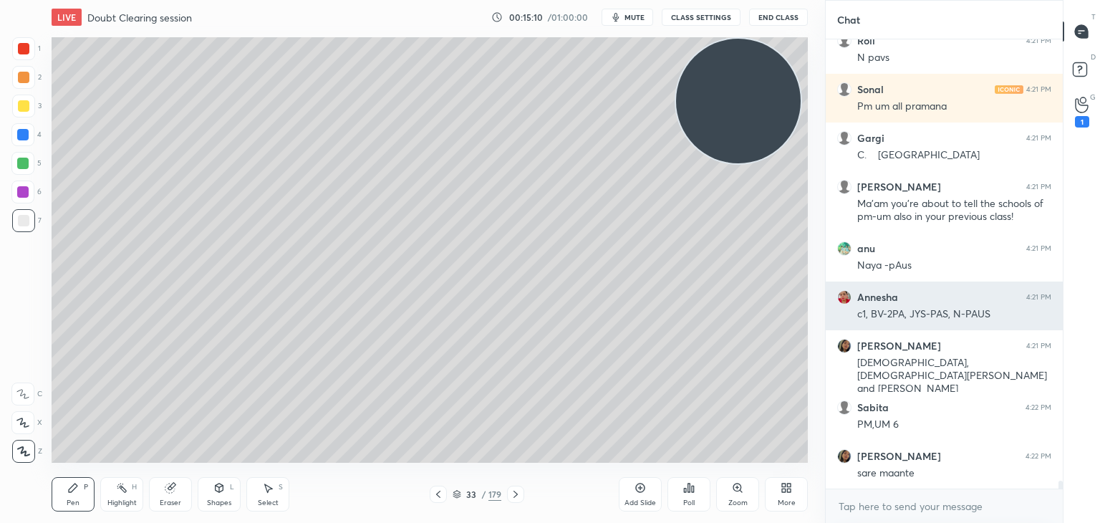
scroll to position [26244, 0]
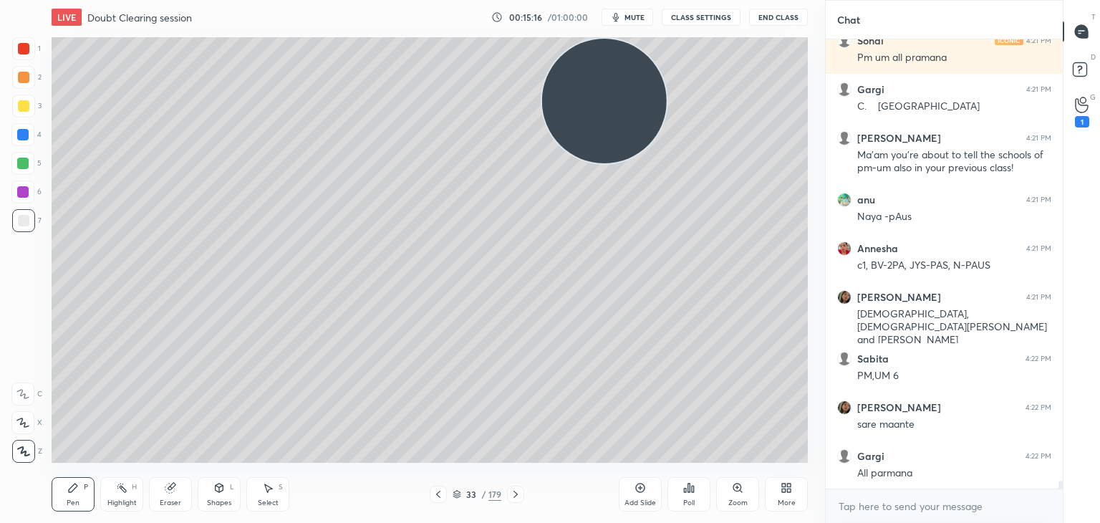
click at [597, 130] on video at bounding box center [604, 101] width 125 height 125
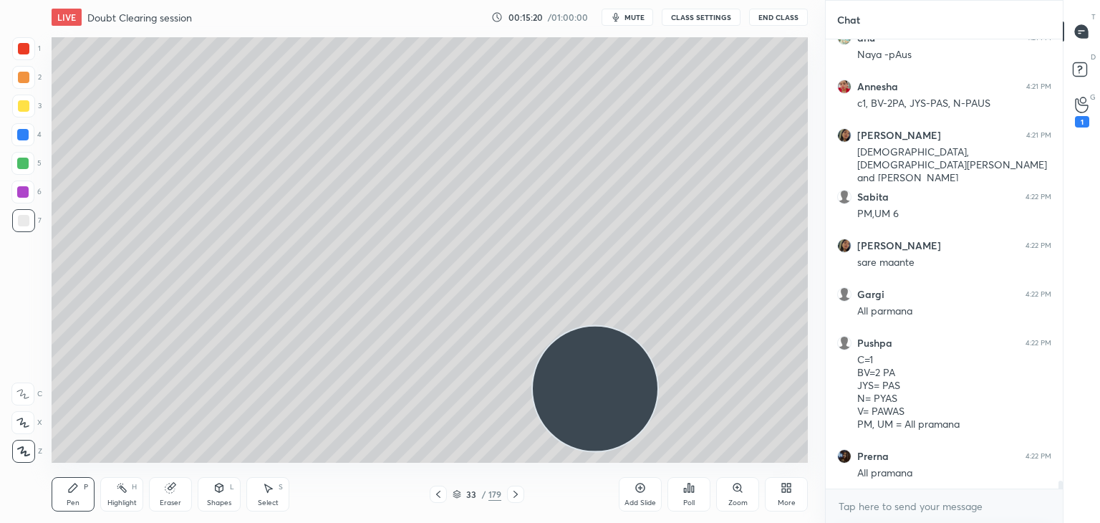
scroll to position [26455, 0]
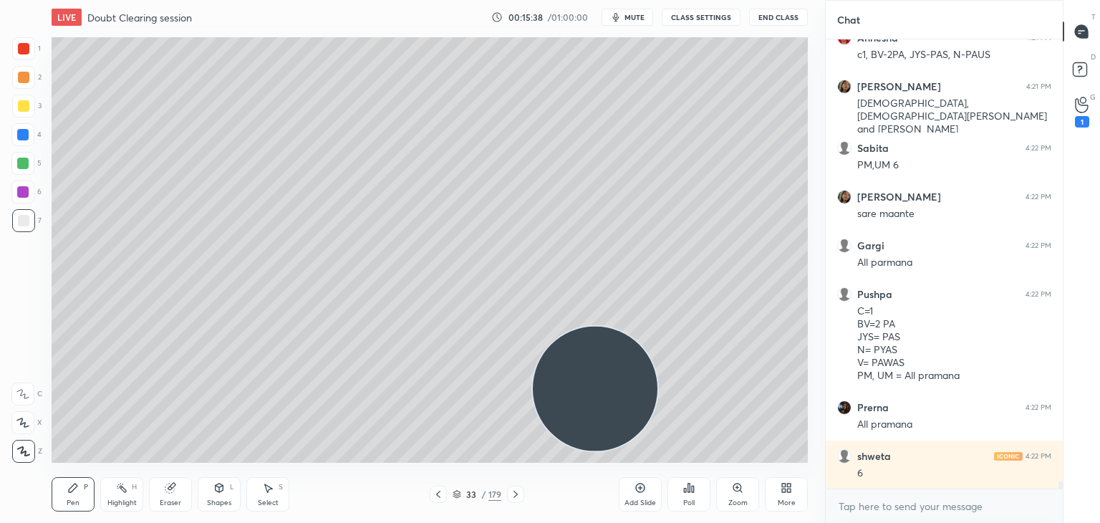
click at [29, 108] on div at bounding box center [23, 105] width 11 height 11
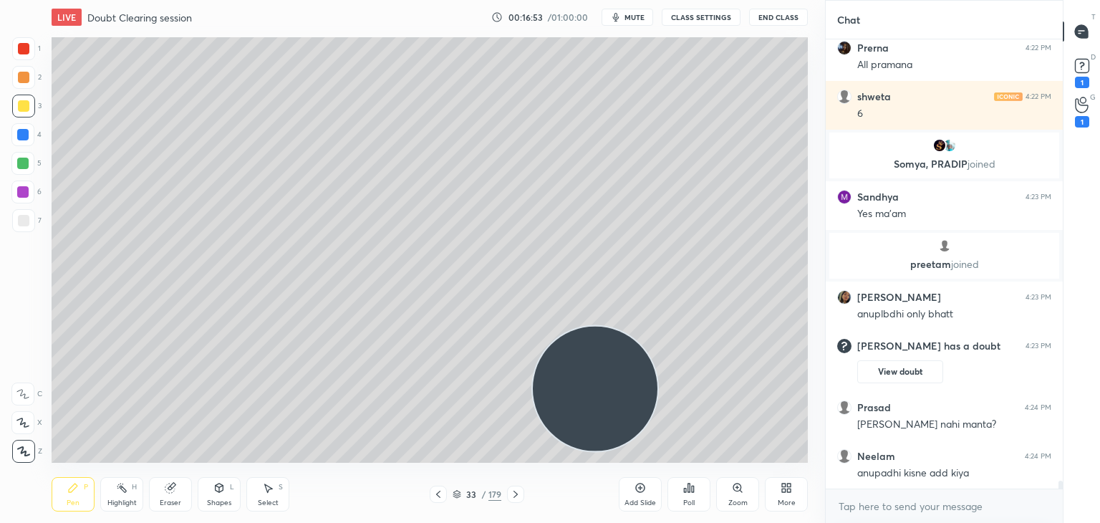
scroll to position [26267, 0]
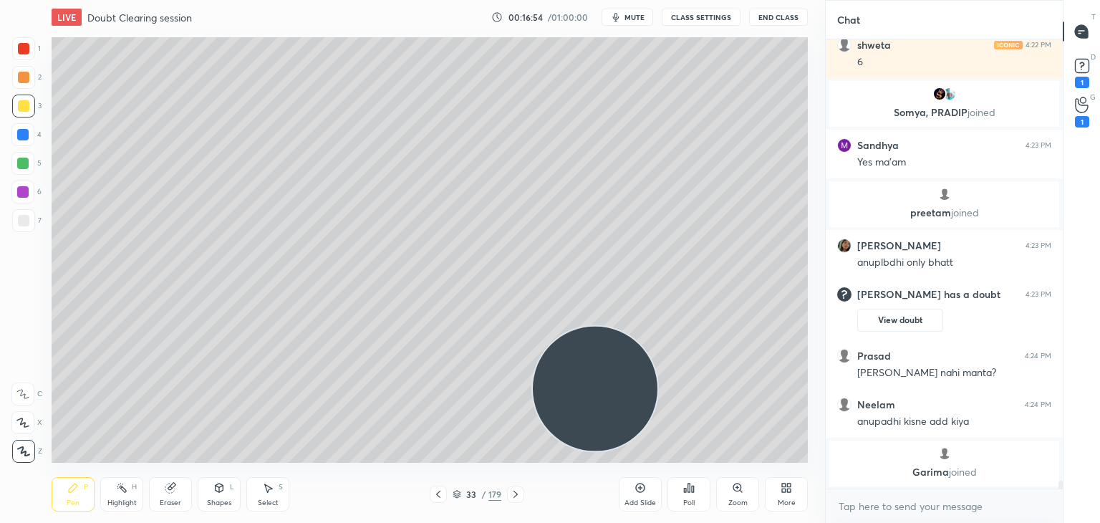
click at [642, 492] on icon at bounding box center [640, 487] width 11 height 11
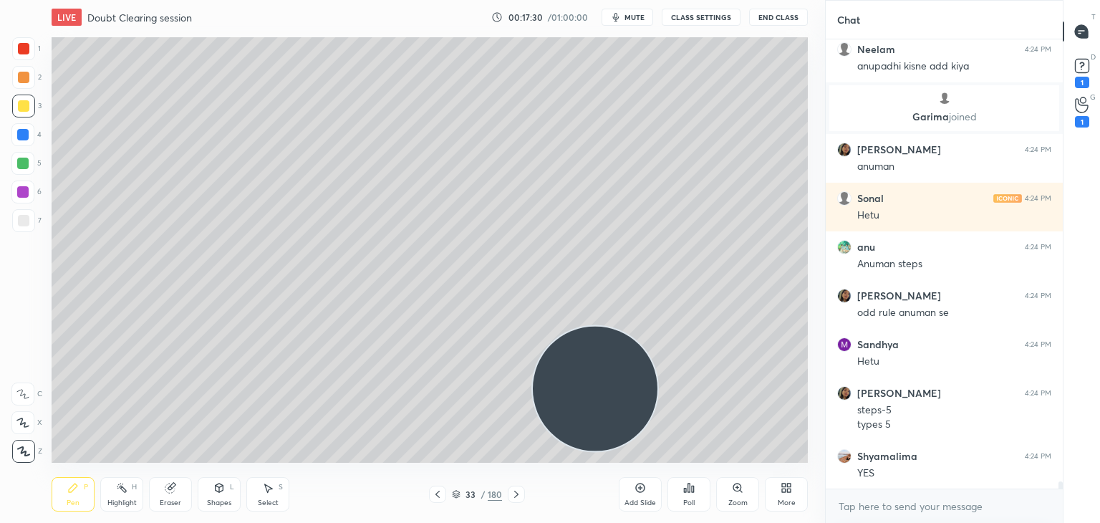
scroll to position [26658, 0]
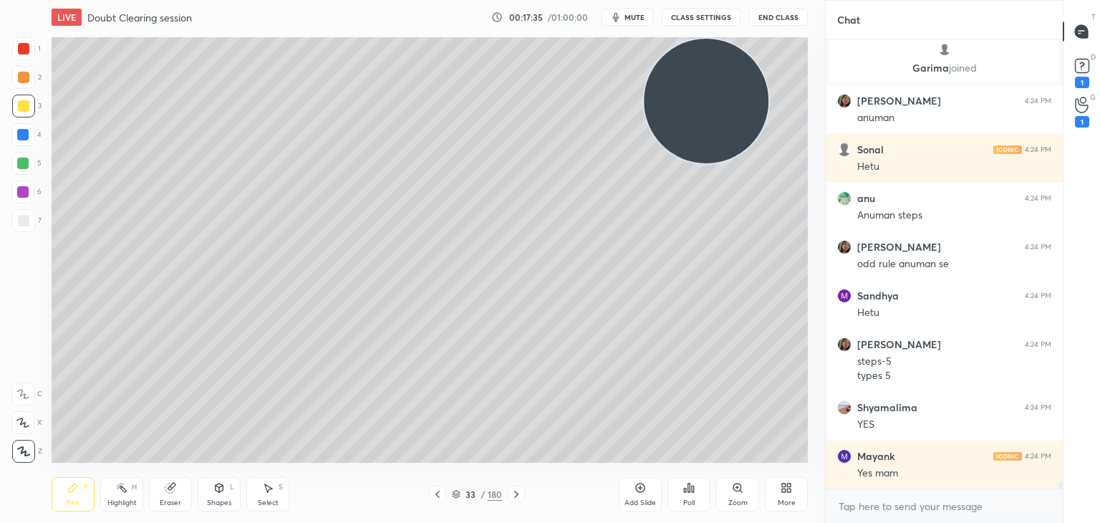
click at [639, 481] on div "Add Slide" at bounding box center [640, 494] width 43 height 34
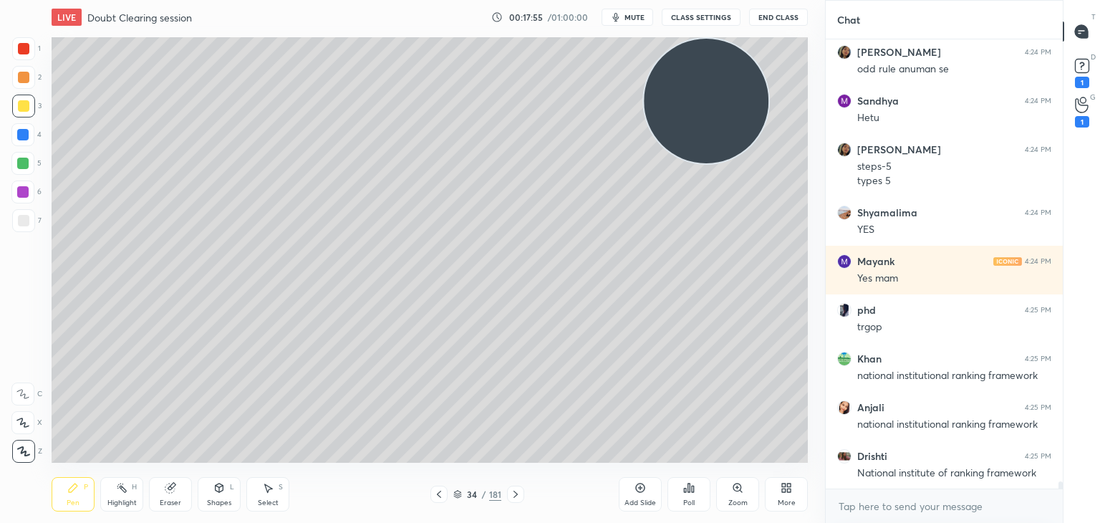
scroll to position [26902, 0]
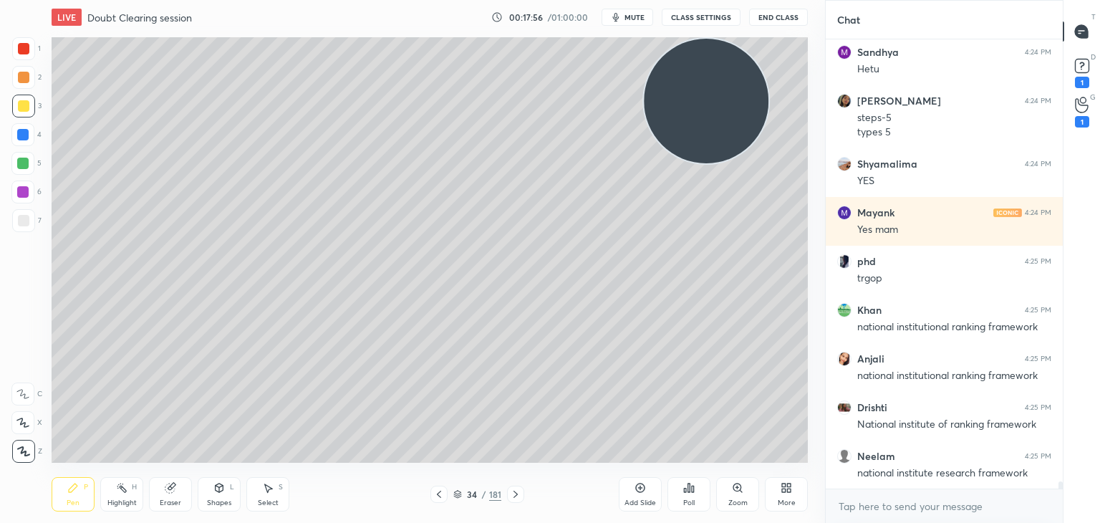
click at [32, 54] on div at bounding box center [23, 48] width 23 height 23
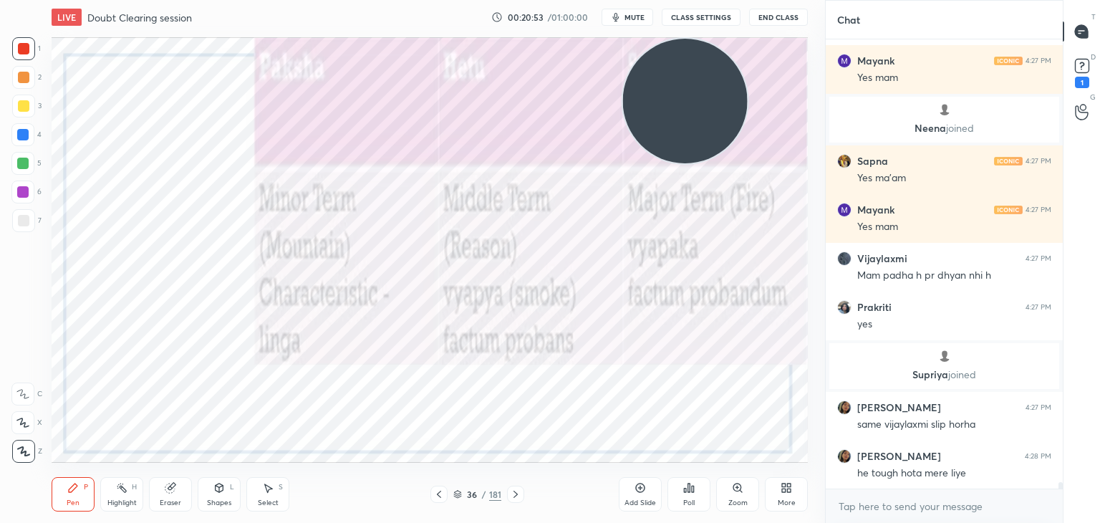
scroll to position [29666, 0]
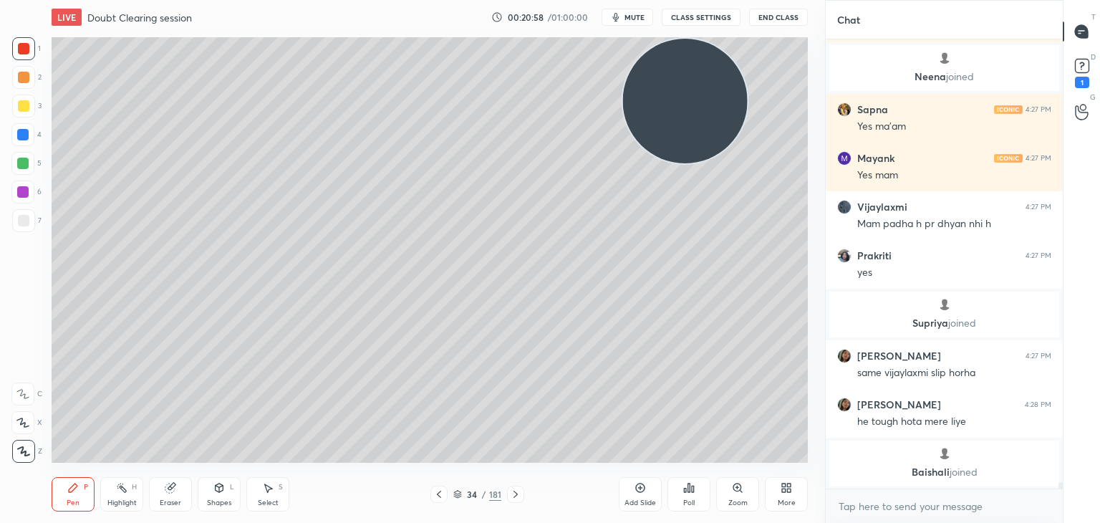
click at [630, 488] on div "Add Slide" at bounding box center [640, 494] width 43 height 34
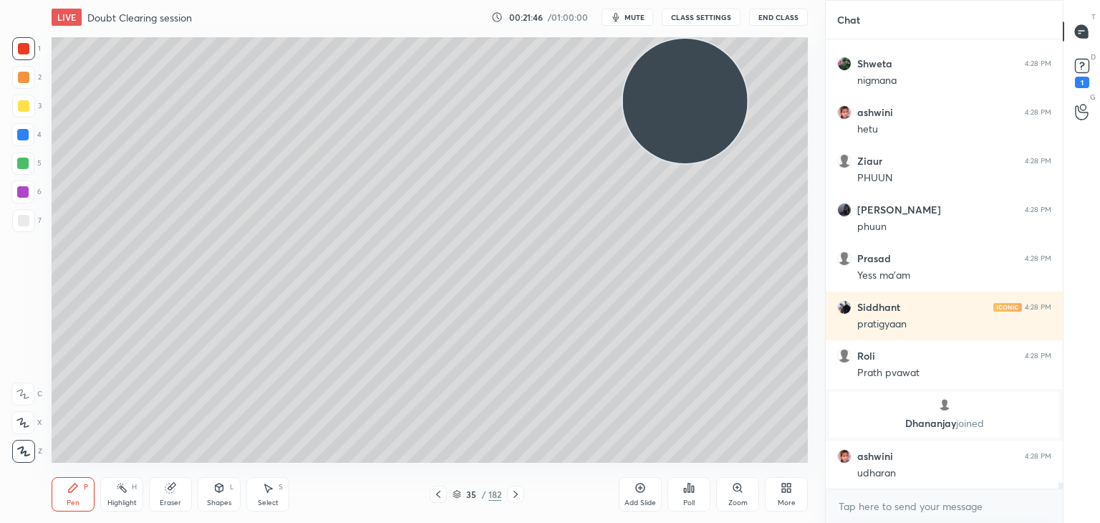
scroll to position [32155, 0]
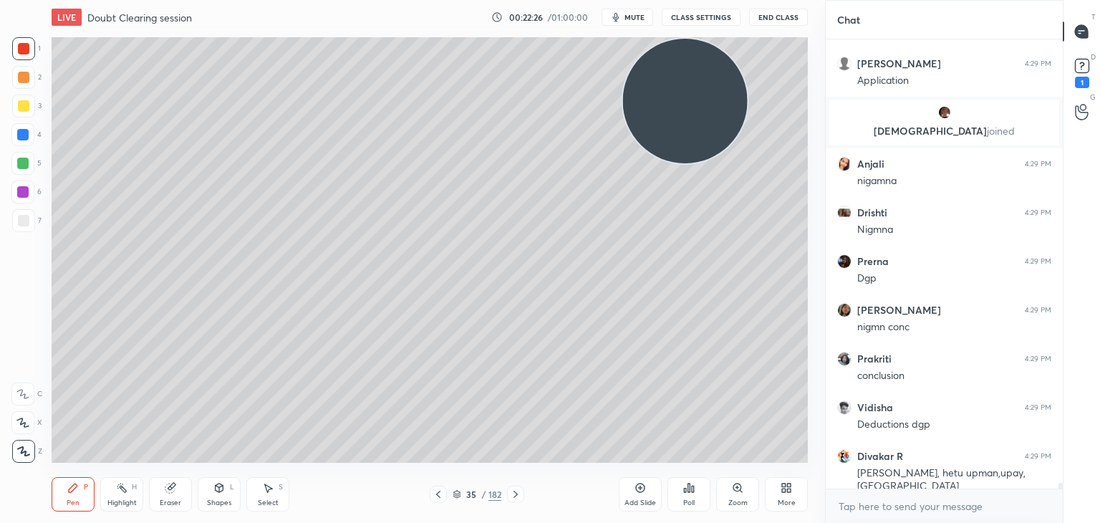
click at [19, 227] on div at bounding box center [23, 220] width 23 height 23
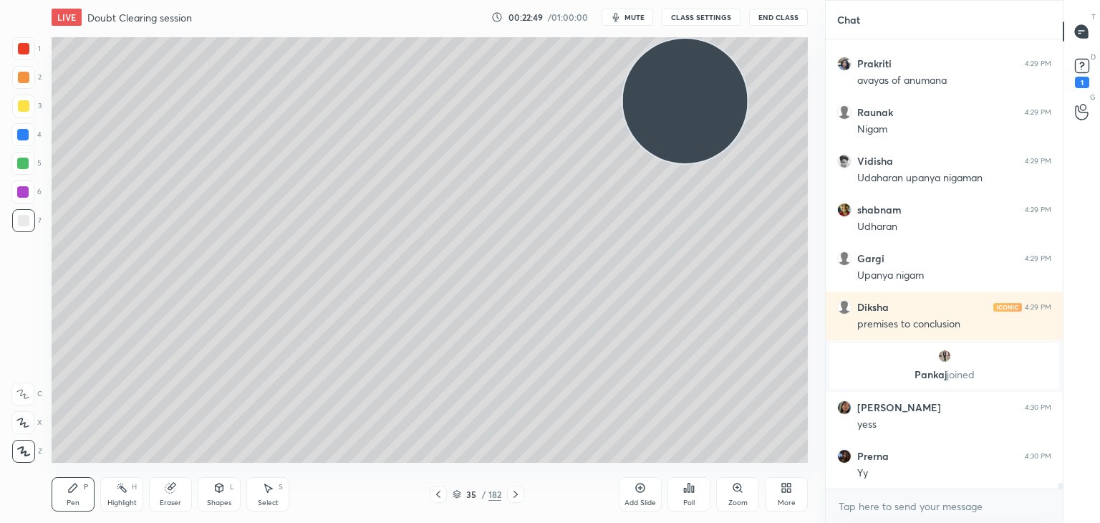
click at [639, 488] on icon at bounding box center [640, 488] width 4 height 4
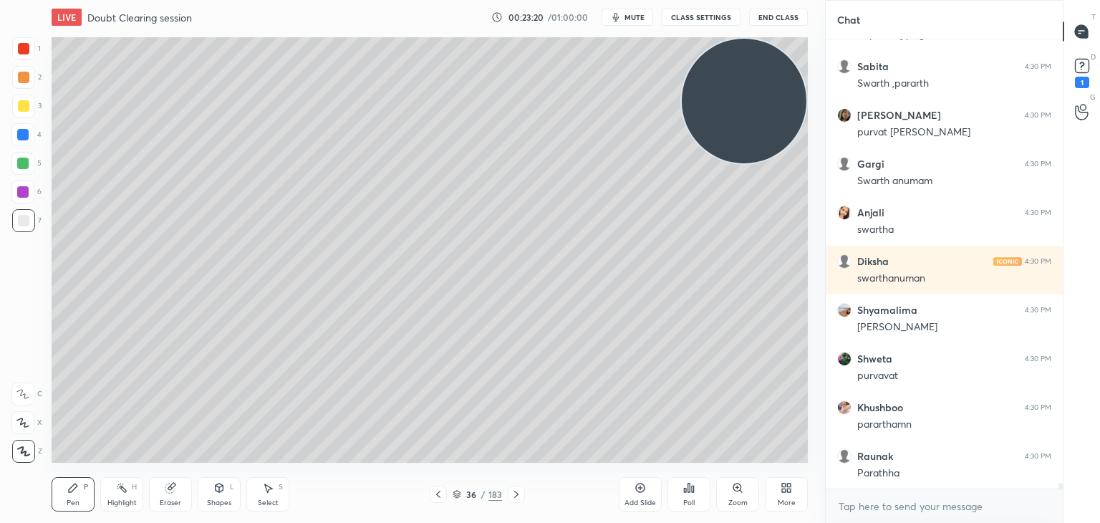
click at [30, 135] on div at bounding box center [22, 134] width 23 height 23
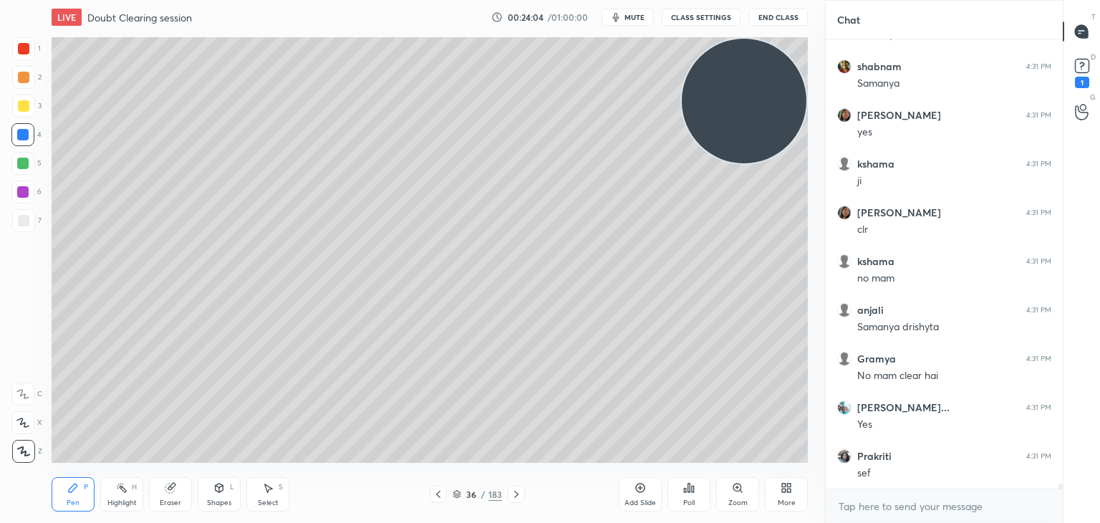
click at [19, 112] on div at bounding box center [23, 105] width 11 height 11
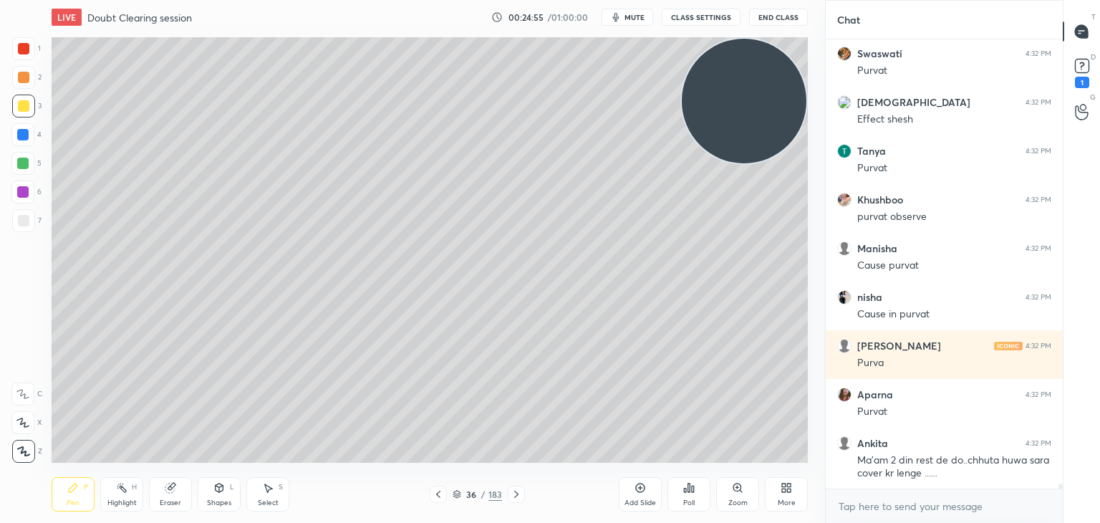
click at [11, 185] on div at bounding box center [22, 191] width 23 height 23
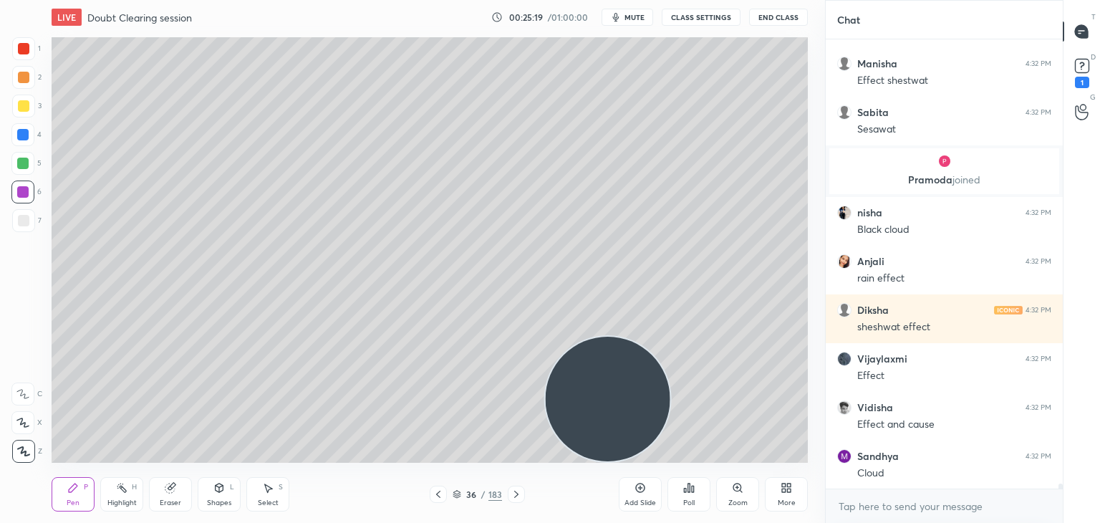
click at [20, 161] on div at bounding box center [22, 163] width 11 height 11
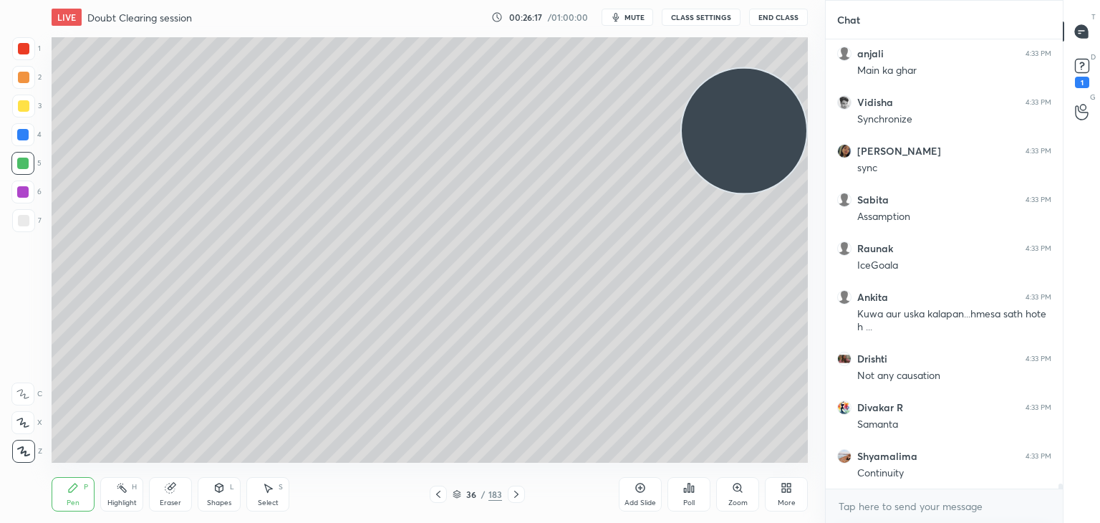
click at [646, 488] on div "Add Slide" at bounding box center [640, 494] width 43 height 34
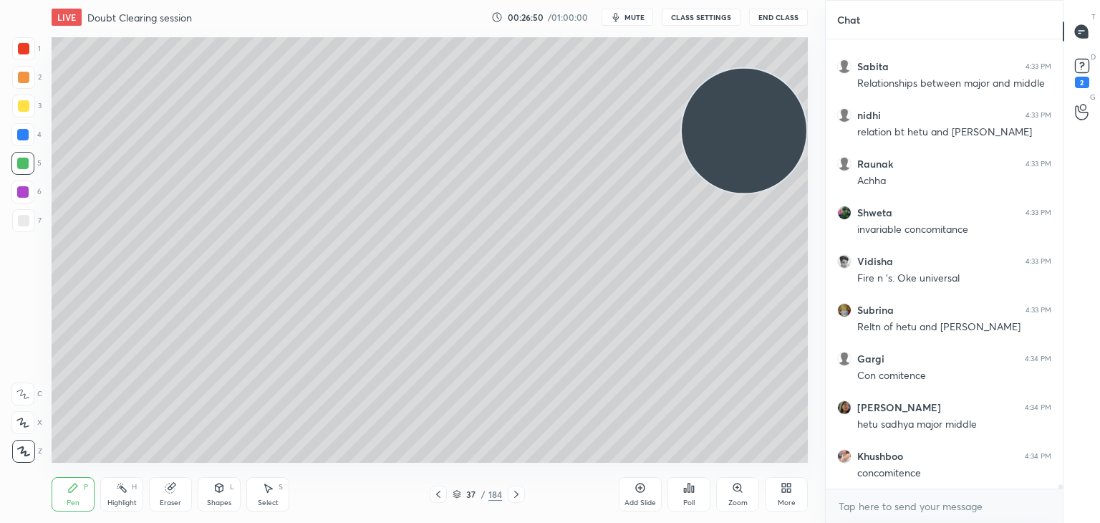
scroll to position [43160, 0]
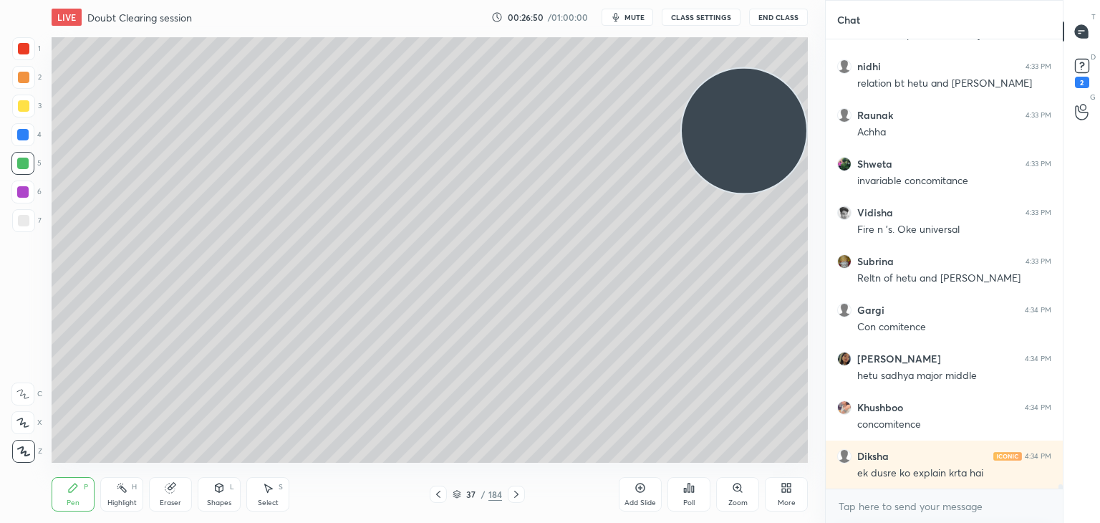
click at [29, 139] on div at bounding box center [22, 134] width 23 height 23
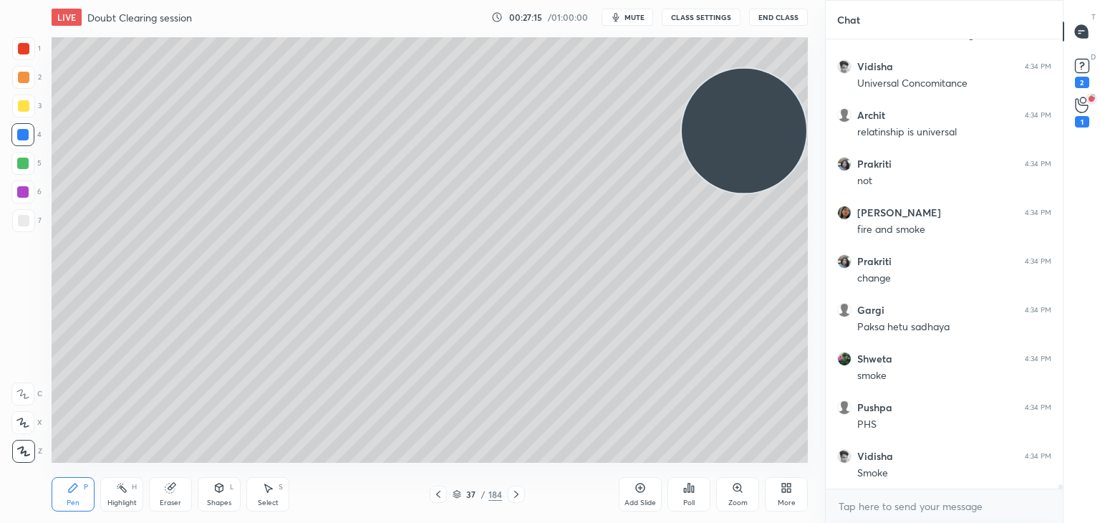
scroll to position [43537, 0]
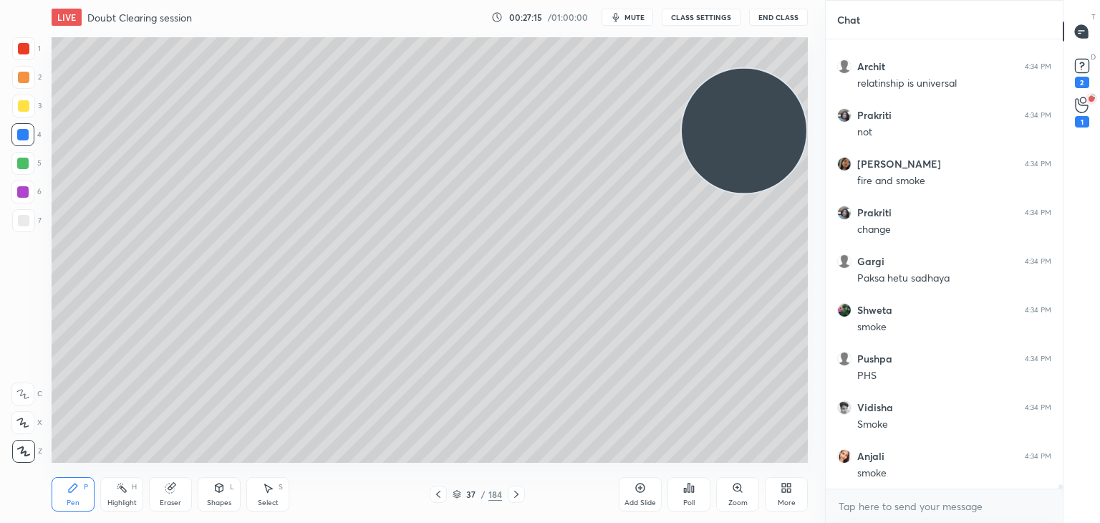
click at [19, 49] on div at bounding box center [23, 48] width 11 height 11
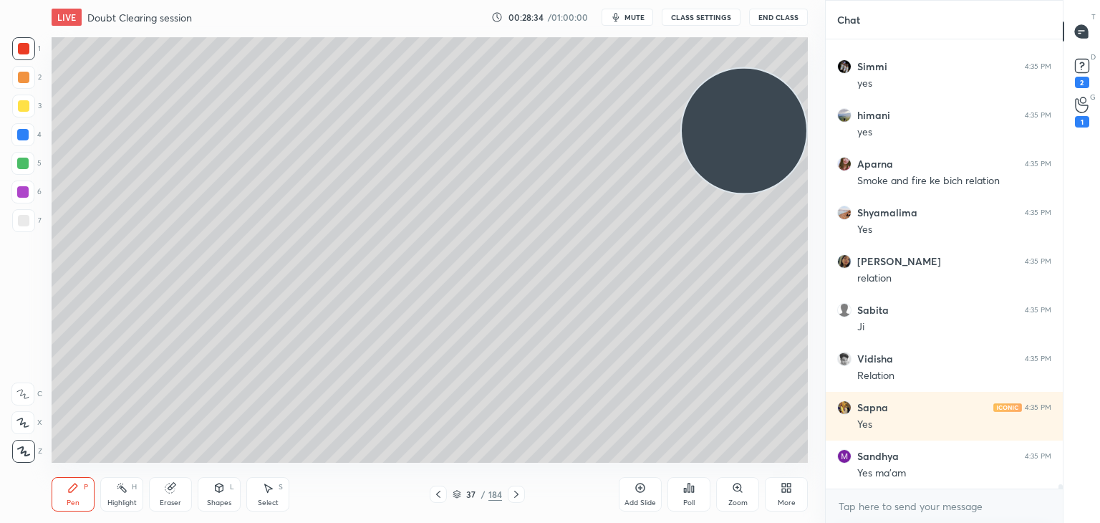
scroll to position [45776, 0]
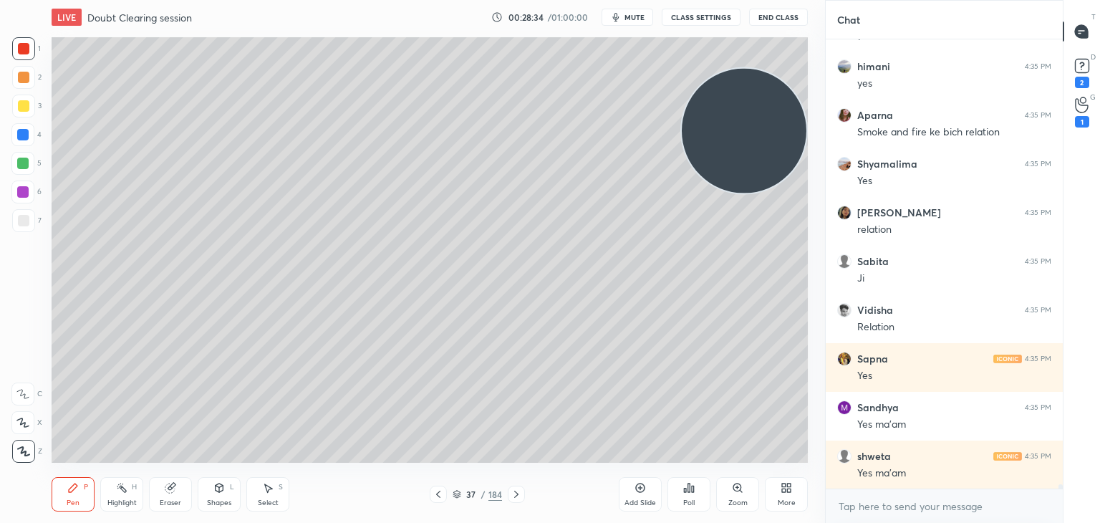
click at [637, 495] on div "Add Slide" at bounding box center [640, 494] width 43 height 34
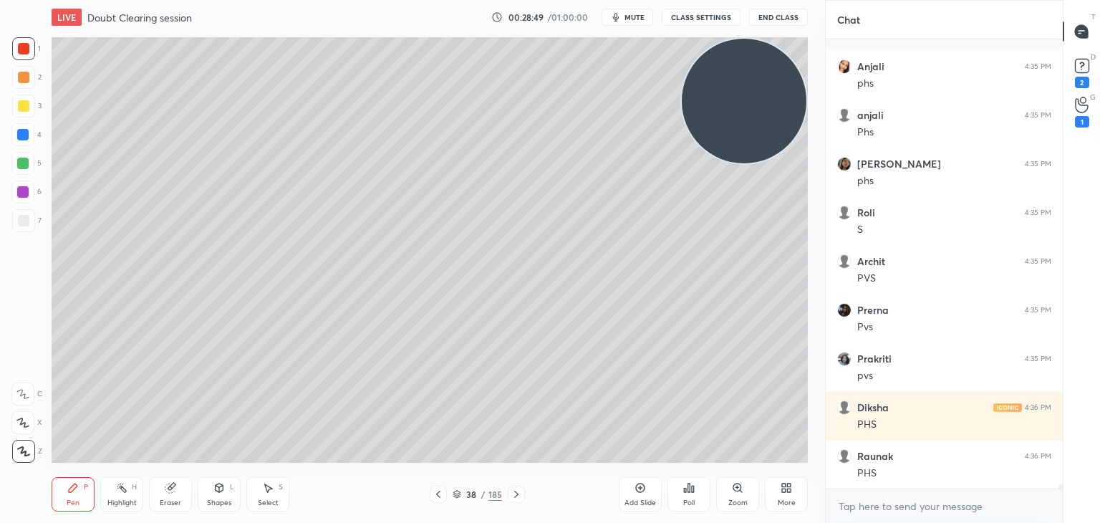
scroll to position [46471, 0]
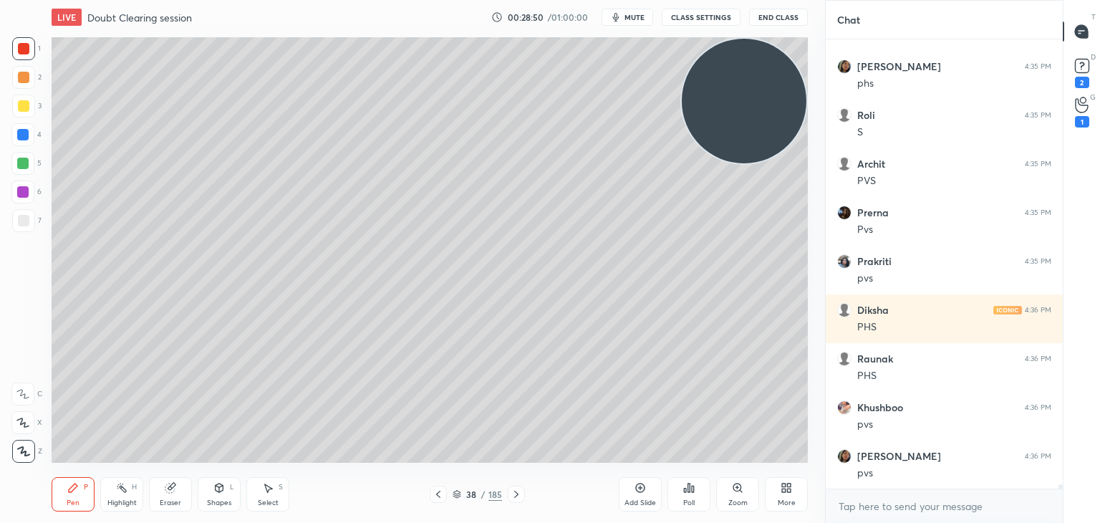
click at [27, 109] on div at bounding box center [23, 105] width 11 height 11
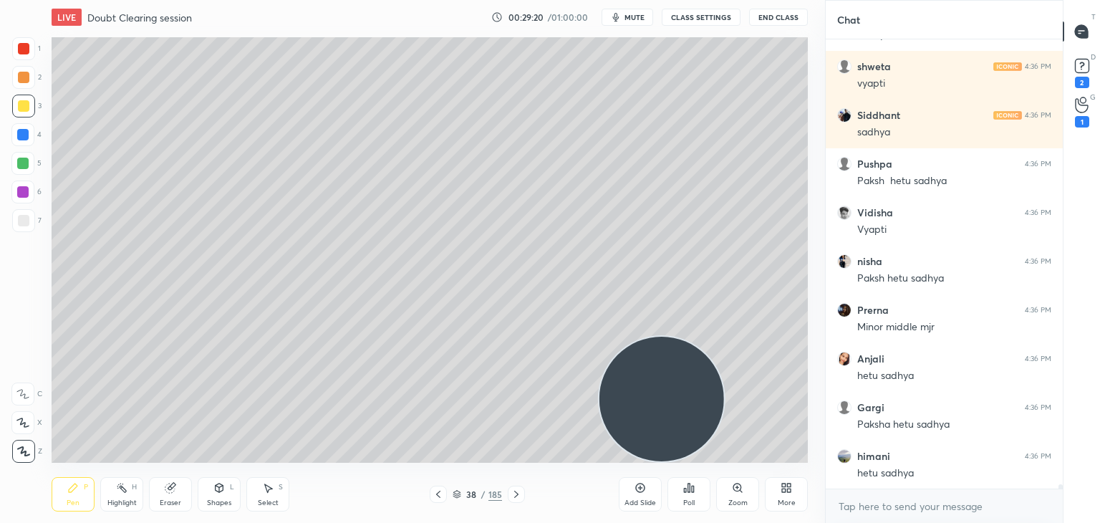
scroll to position [48578, 0]
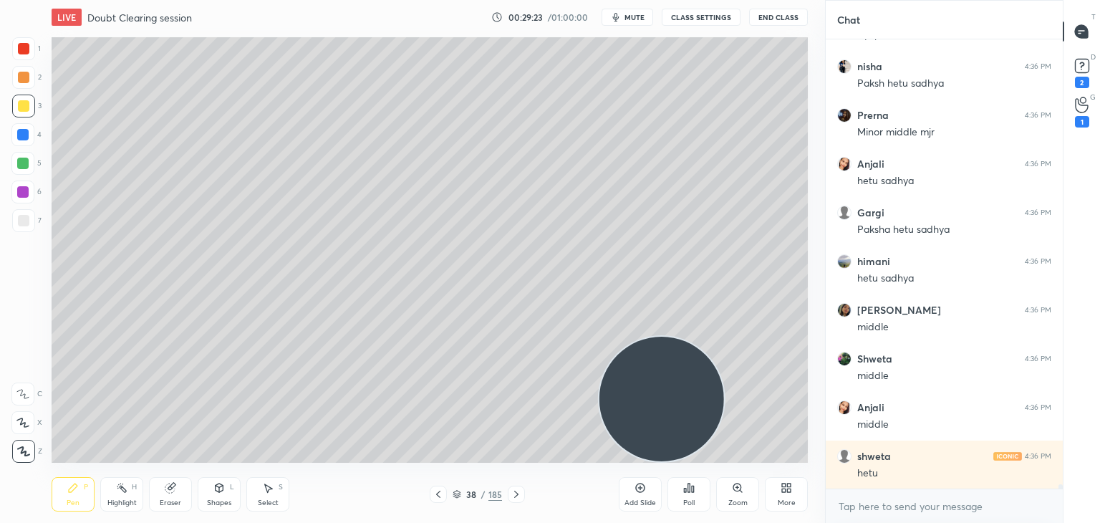
click at [29, 138] on div at bounding box center [22, 134] width 23 height 23
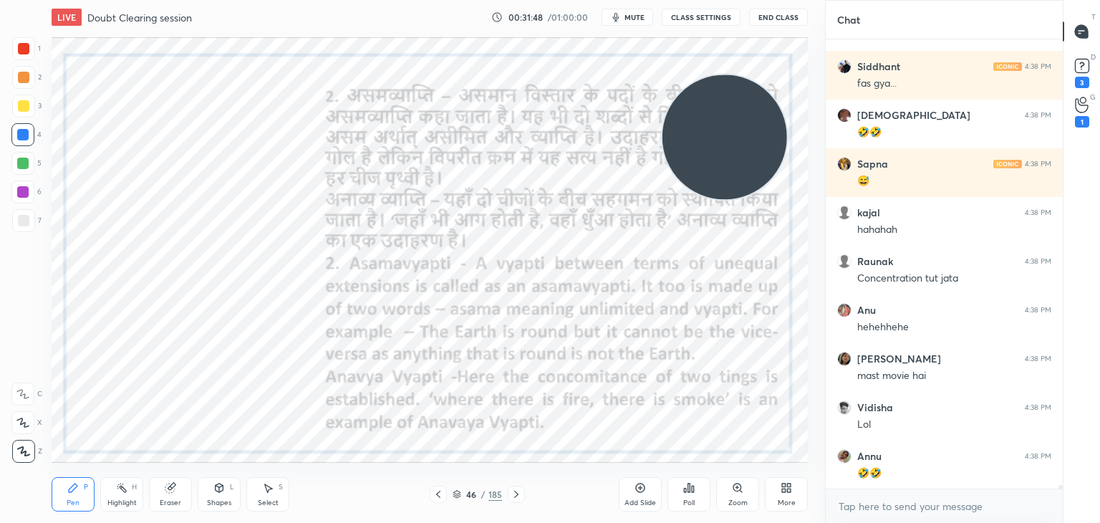
scroll to position [52474, 0]
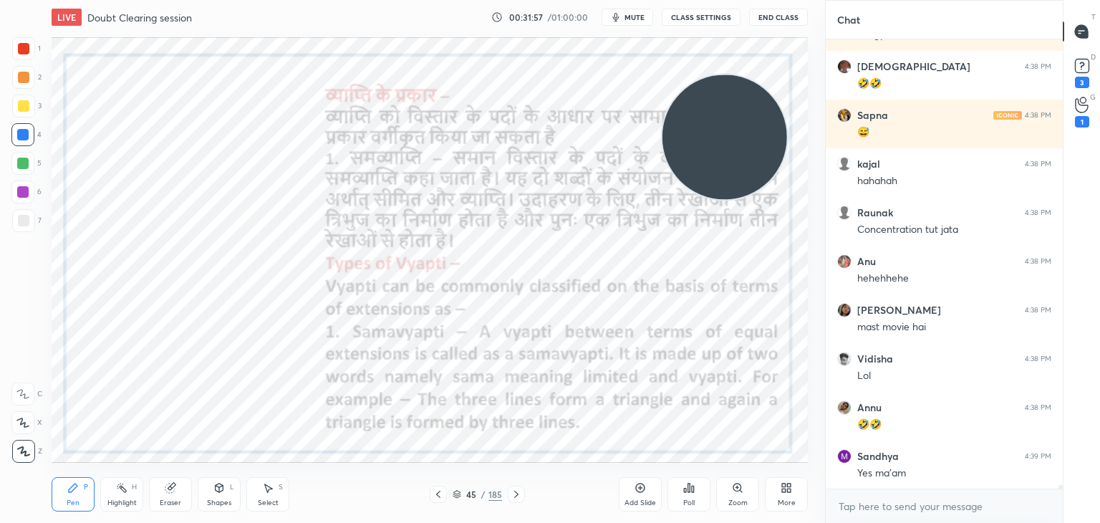
click at [22, 195] on div at bounding box center [22, 191] width 11 height 11
click at [26, 137] on div at bounding box center [22, 134] width 11 height 11
click at [24, 198] on div at bounding box center [22, 191] width 11 height 11
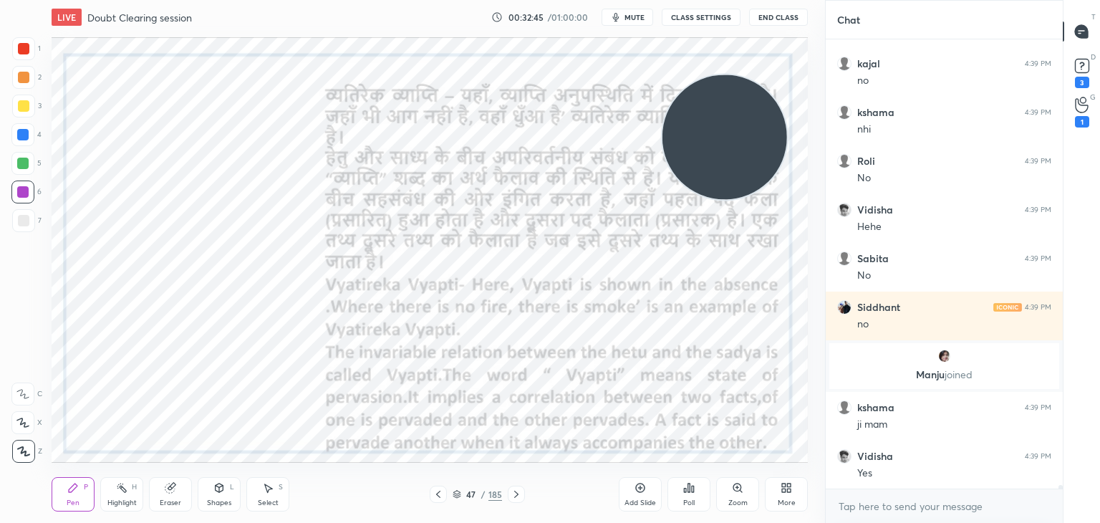
scroll to position [52828, 0]
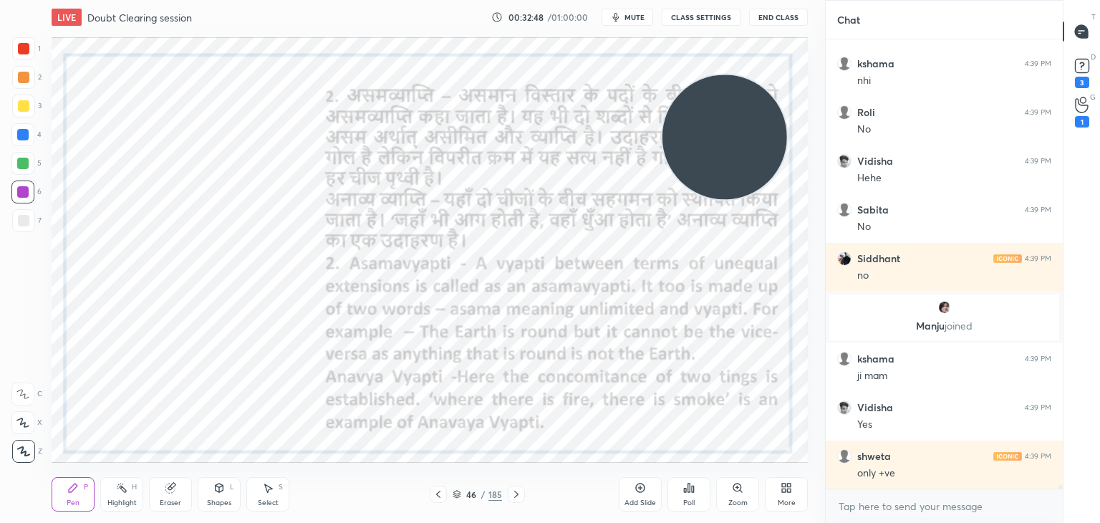
click at [30, 51] on div at bounding box center [23, 48] width 23 height 23
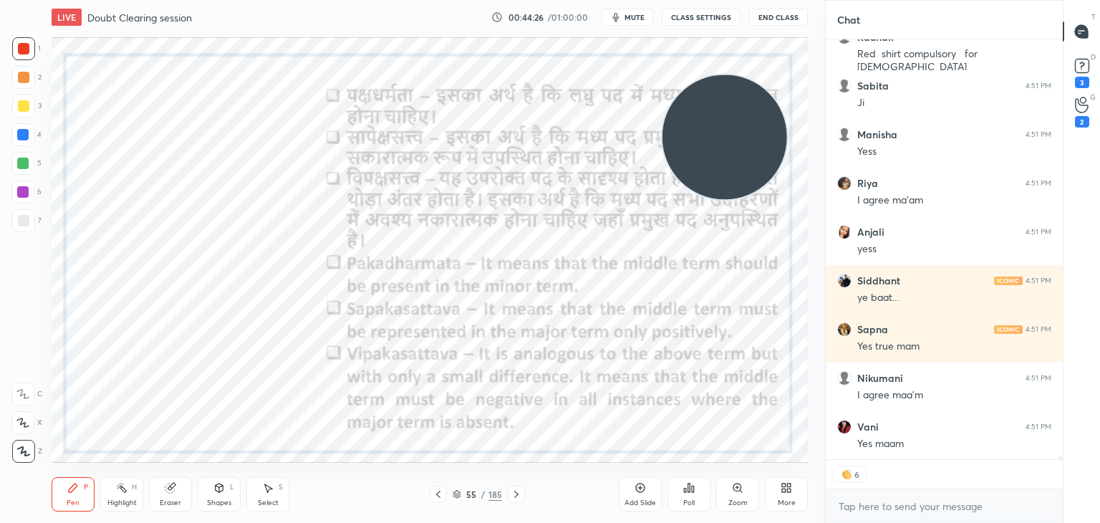
scroll to position [4, 4]
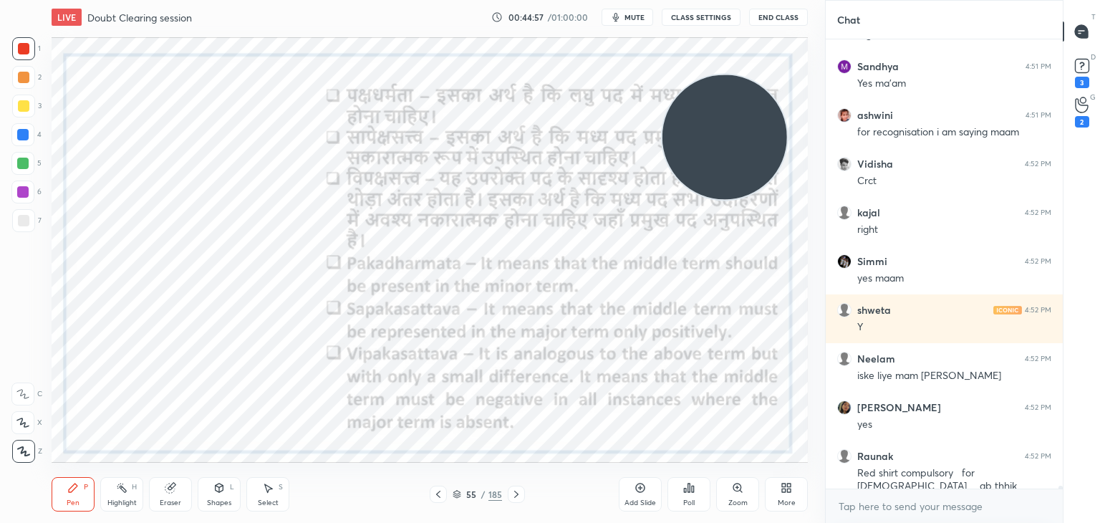
click at [650, 486] on div "Add Slide" at bounding box center [640, 494] width 43 height 34
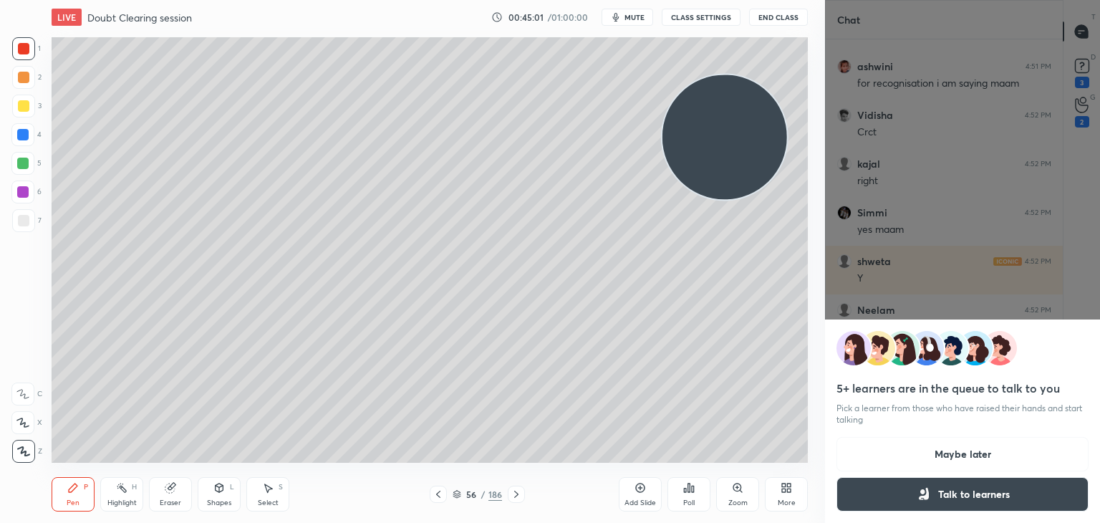
click at [921, 458] on button "Maybe later" at bounding box center [963, 454] width 252 height 34
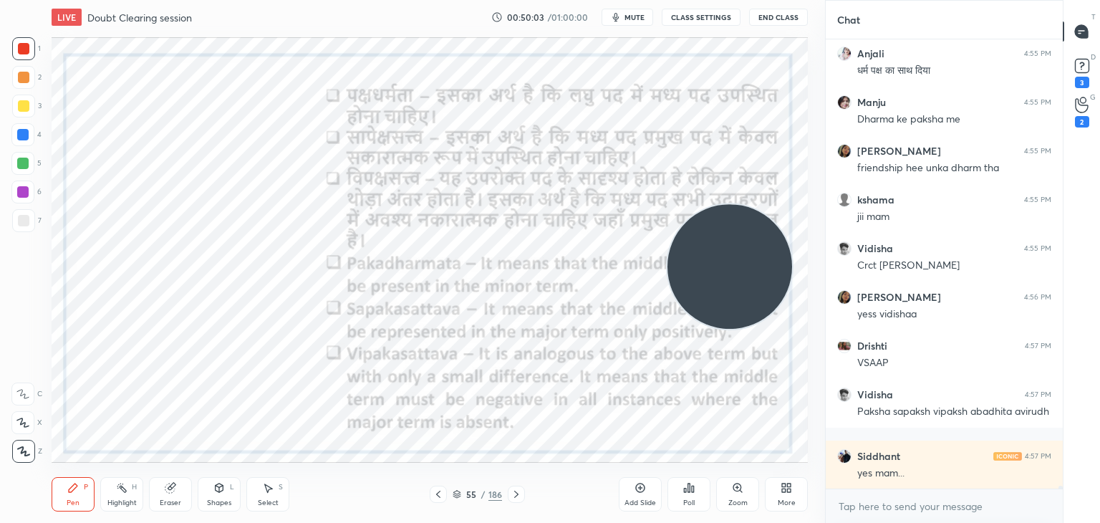
scroll to position [67906, 0]
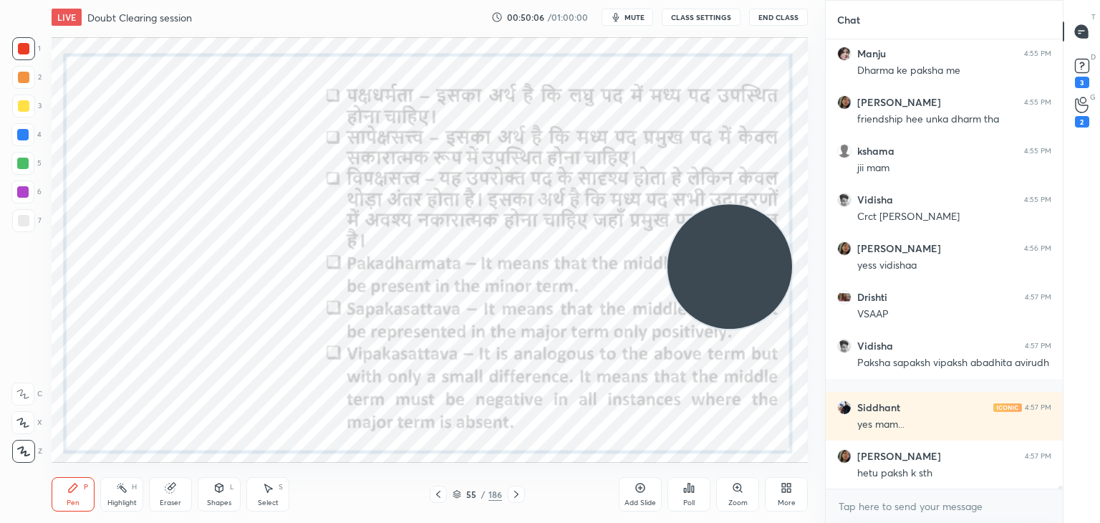
click at [627, 482] on div "Add Slide" at bounding box center [640, 494] width 43 height 34
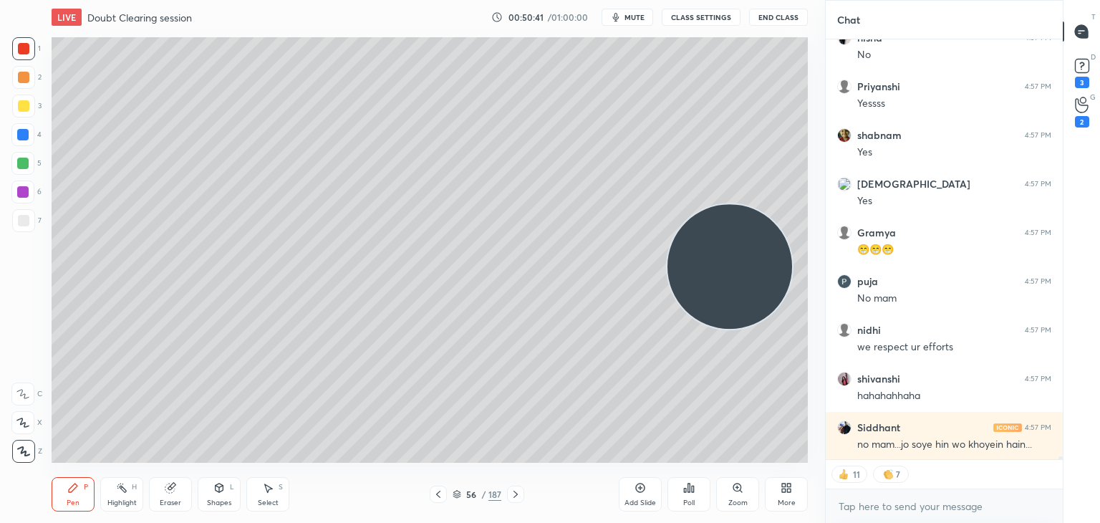
scroll to position [69898, 0]
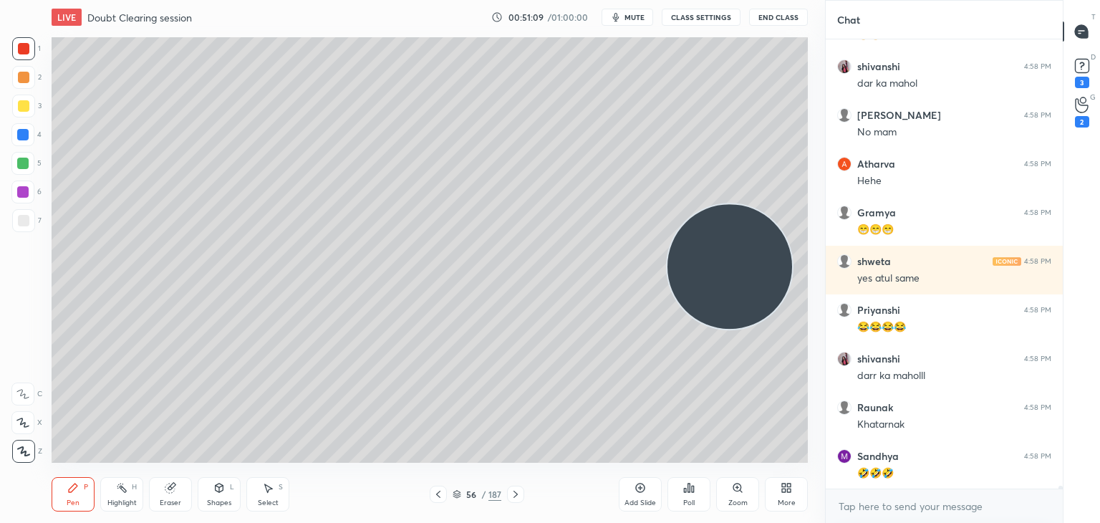
click at [26, 223] on div at bounding box center [23, 220] width 11 height 11
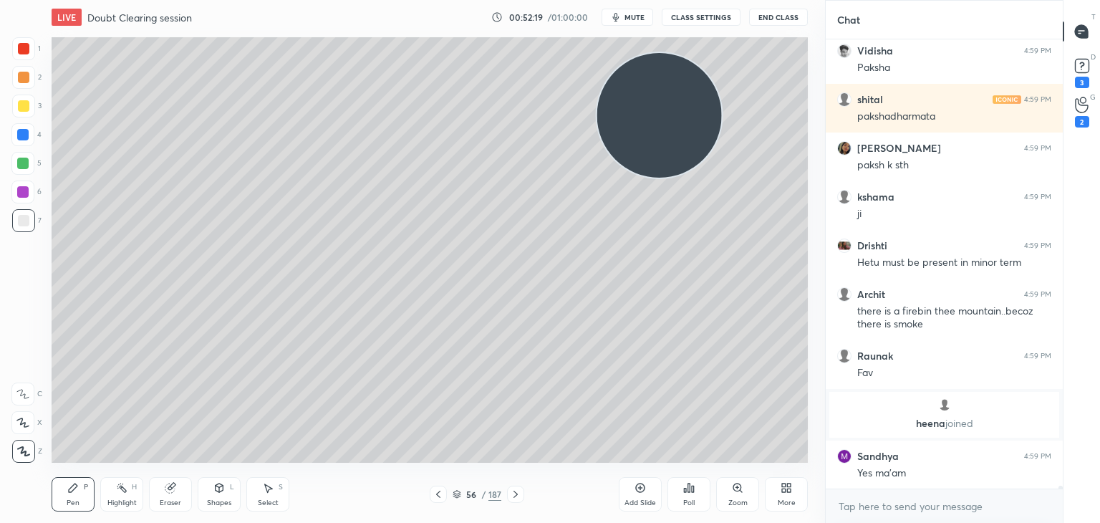
scroll to position [71056, 0]
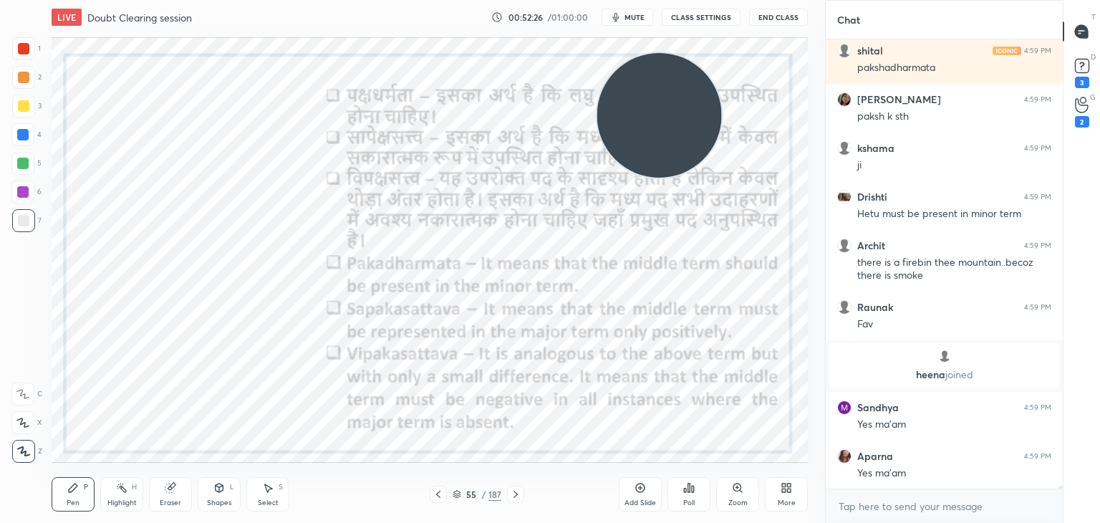
click at [637, 490] on icon at bounding box center [640, 487] width 11 height 11
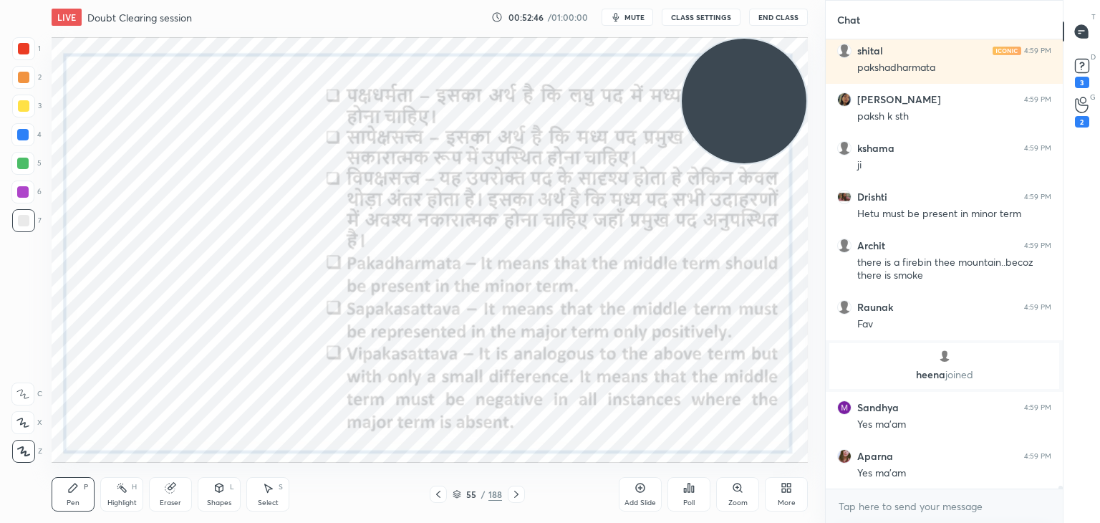
click at [19, 54] on div at bounding box center [23, 48] width 11 height 11
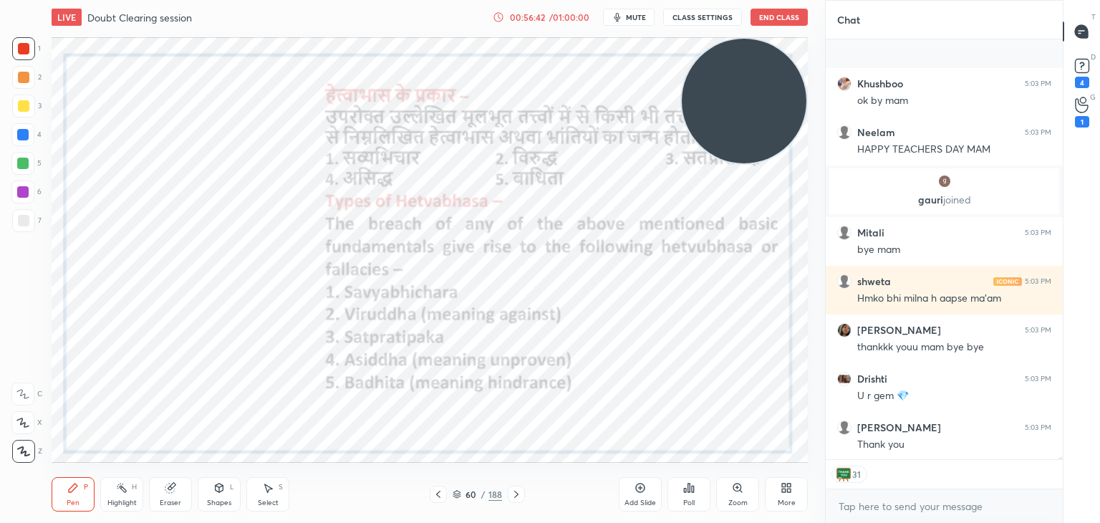
scroll to position [76711, 0]
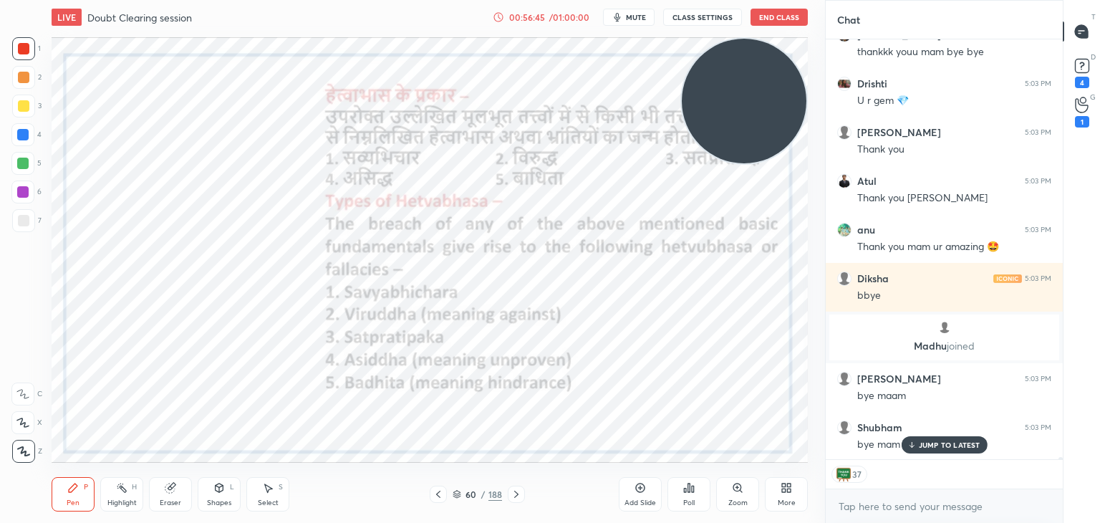
click at [765, 9] on button "End Class" at bounding box center [779, 17] width 57 height 17
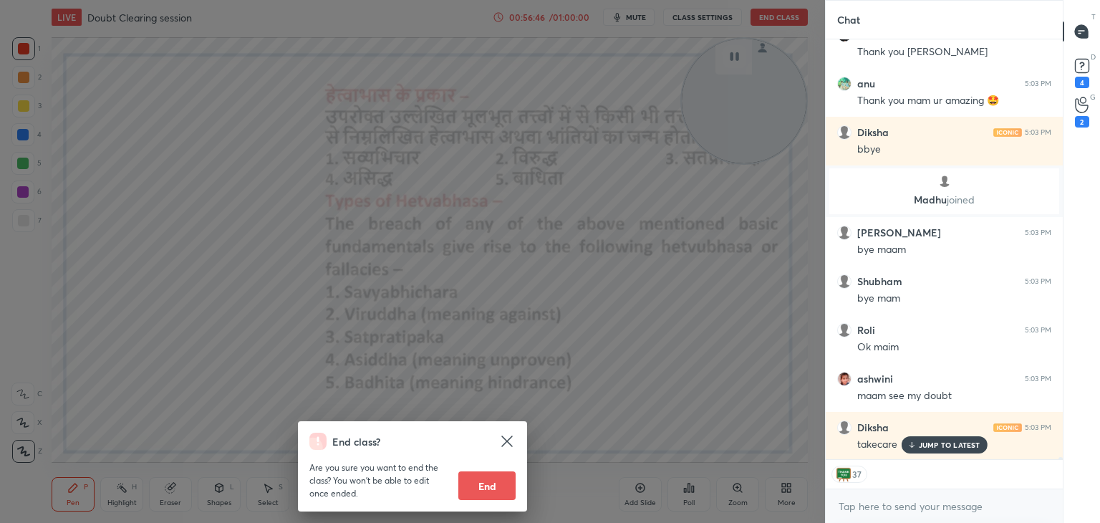
click at [467, 491] on button "End" at bounding box center [486, 485] width 57 height 29
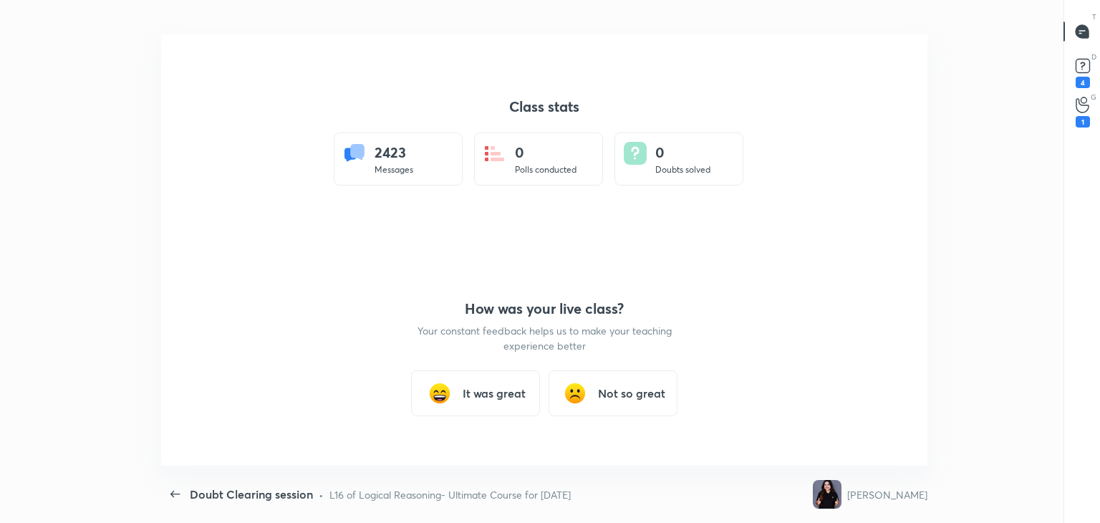
type textarea "x"
